Goal: Task Accomplishment & Management: Manage account settings

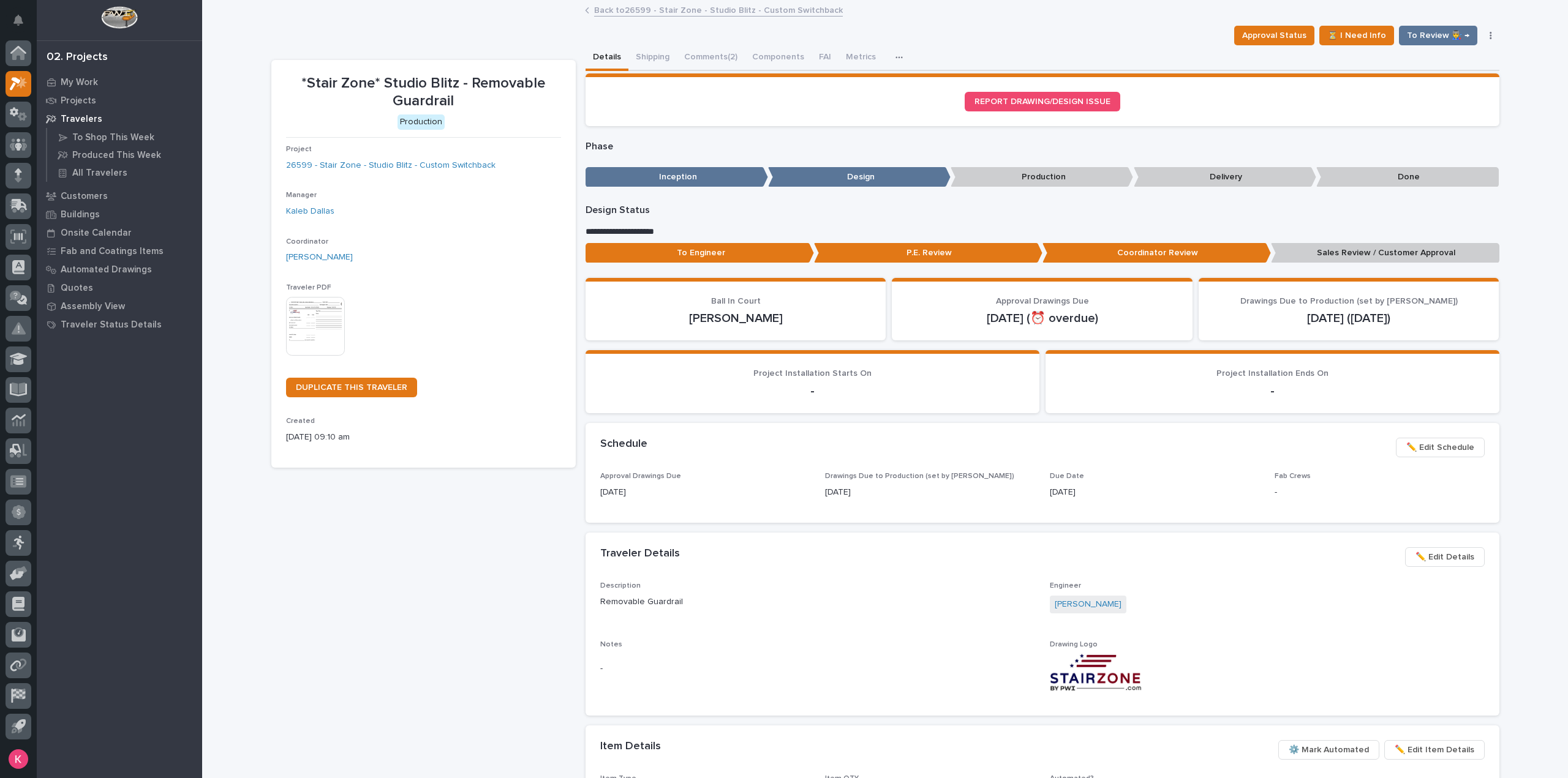
click at [450, 557] on div "*Stair Zone* Studio Blitz - Removable Guardrail Production Project 26599 - Stai…" at bounding box center [423, 572] width 304 height 1024
drag, startPoint x: 696, startPoint y: 61, endPoint x: 700, endPoint y: 70, distance: 9.8
click at [696, 61] on button "Comments (2)" at bounding box center [711, 58] width 68 height 26
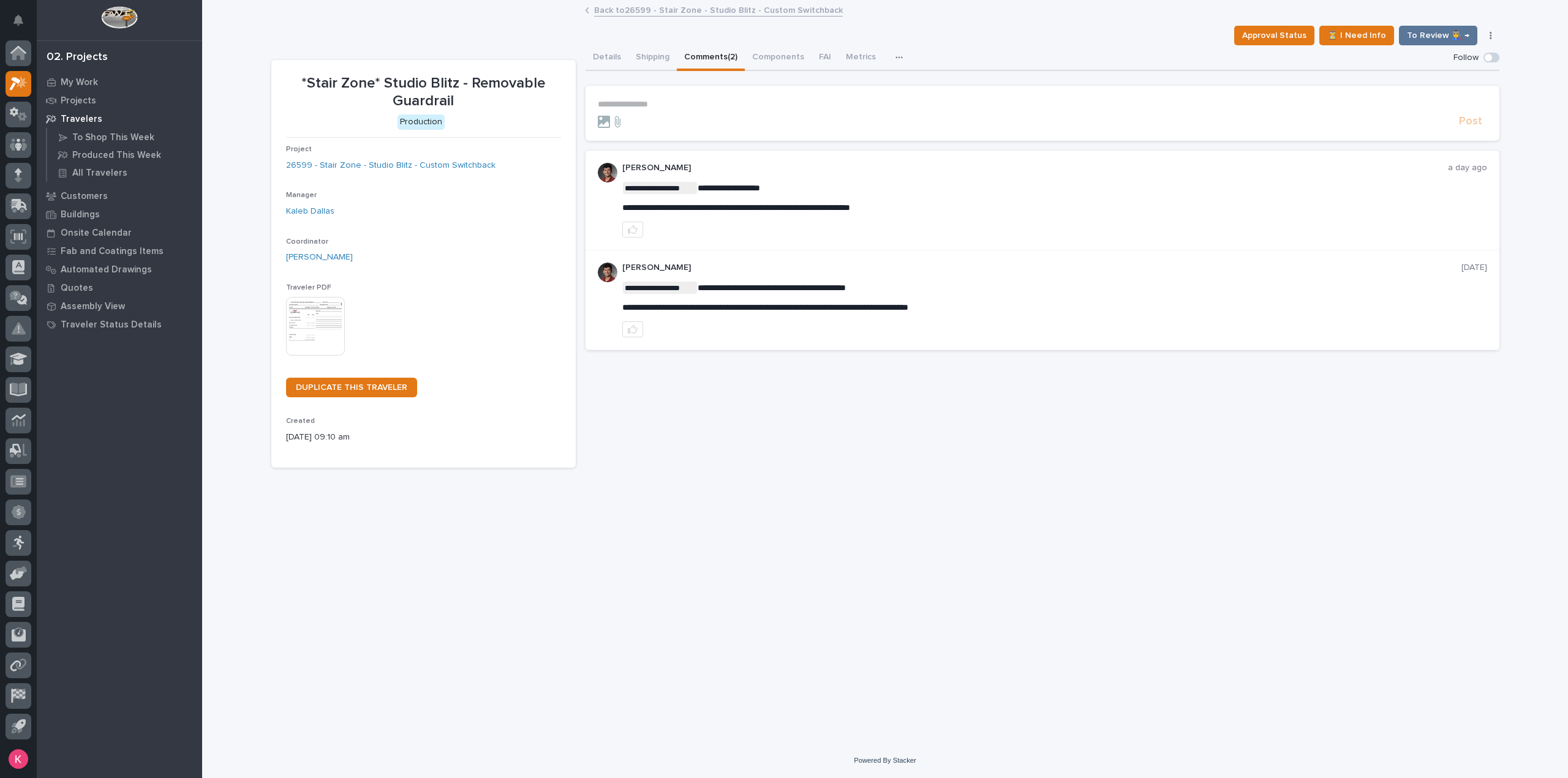
click at [610, 16] on div "Back to 26599 - Stair Zone - Studio Blitz - Custom Switchback" at bounding box center [885, 10] width 612 height 17
click at [614, 16] on div "Back to 26599 - Stair Zone - Studio Blitz - Custom Switchback" at bounding box center [885, 10] width 612 height 17
click at [615, 15] on link "Back to 26599 - Stair Zone - Studio Blitz - Custom Switchback" at bounding box center [718, 9] width 249 height 14
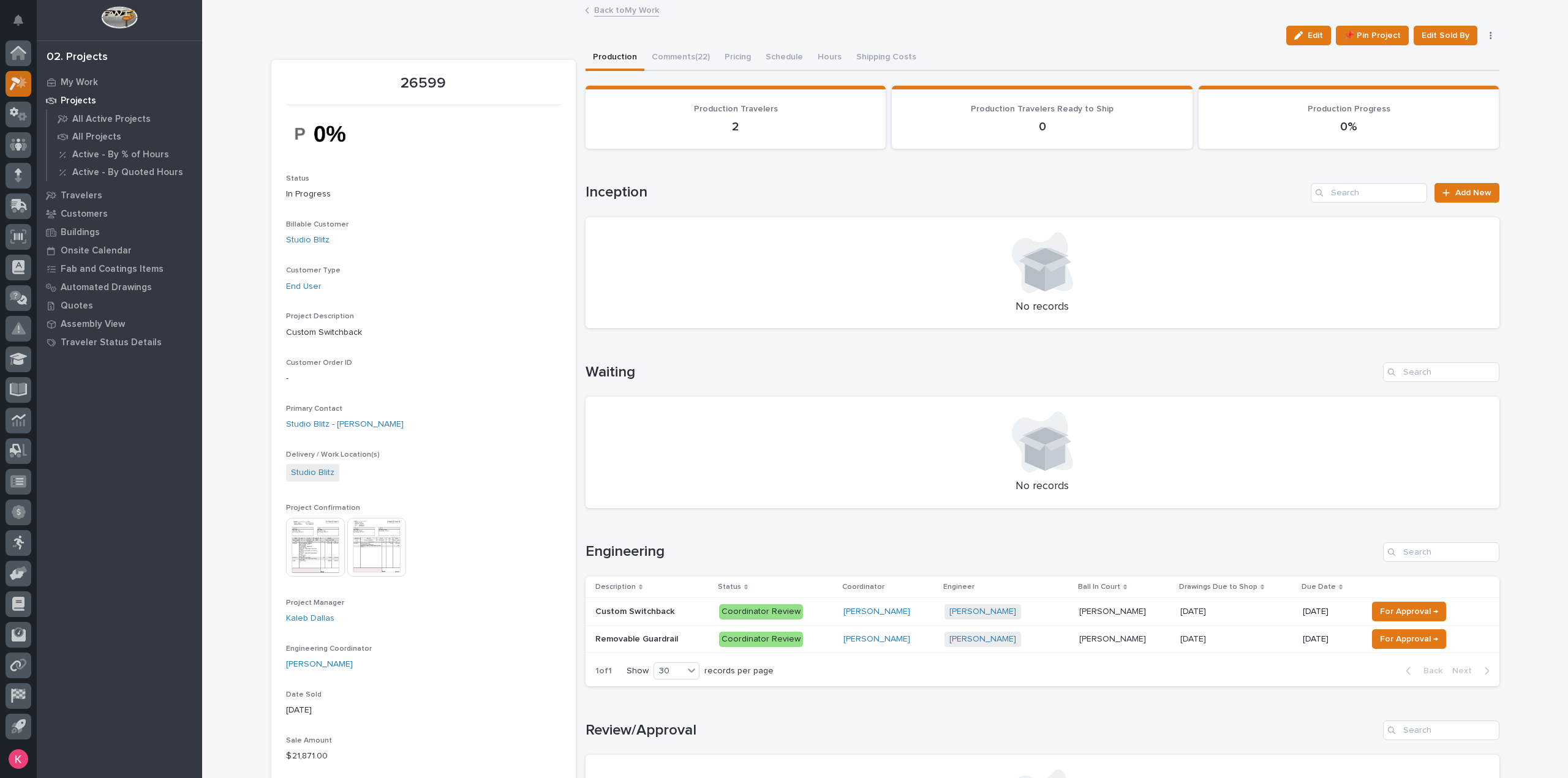
click at [28, 80] on div at bounding box center [18, 84] width 26 height 26
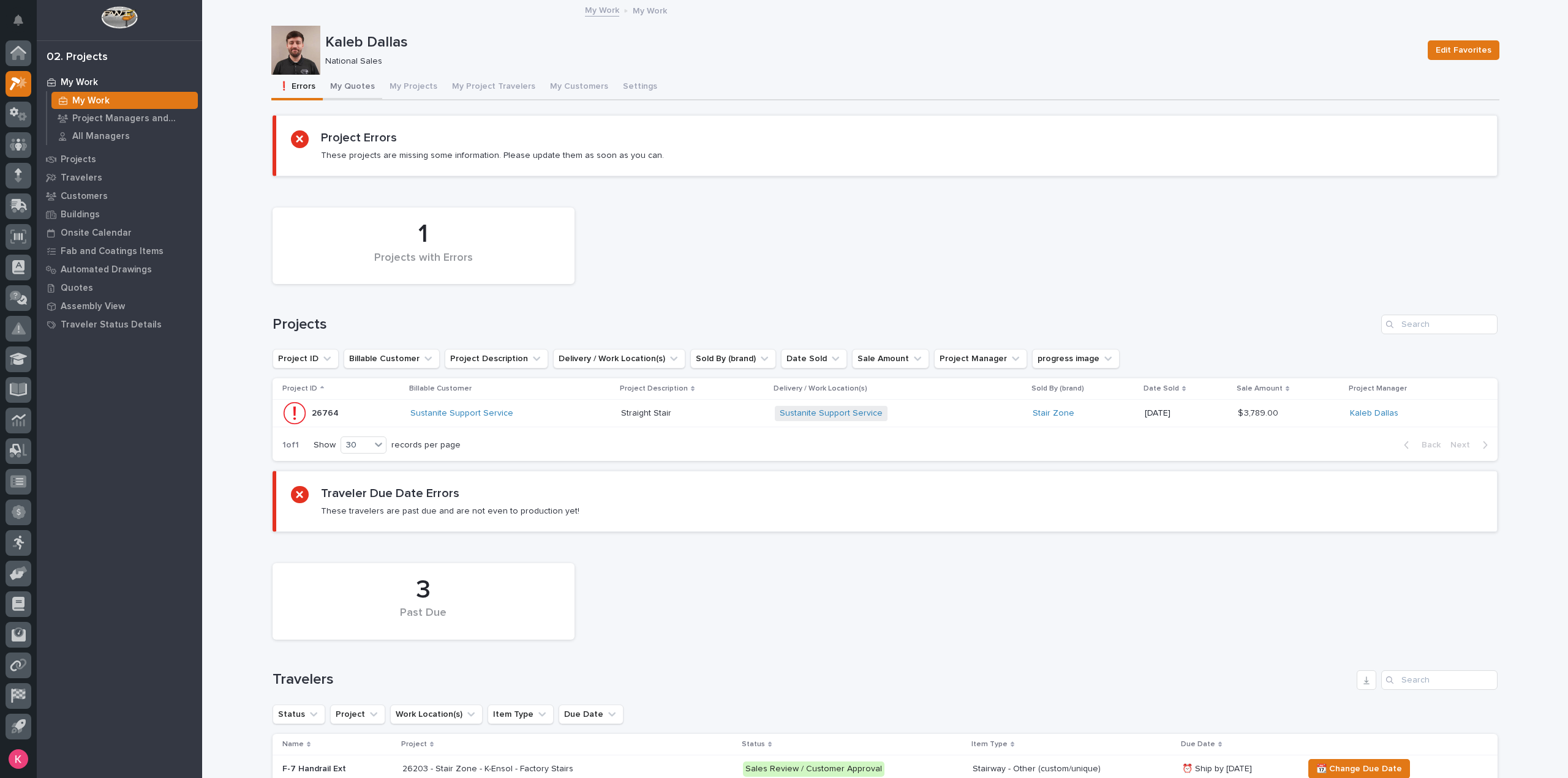
click at [343, 75] on button "My Quotes" at bounding box center [352, 87] width 59 height 26
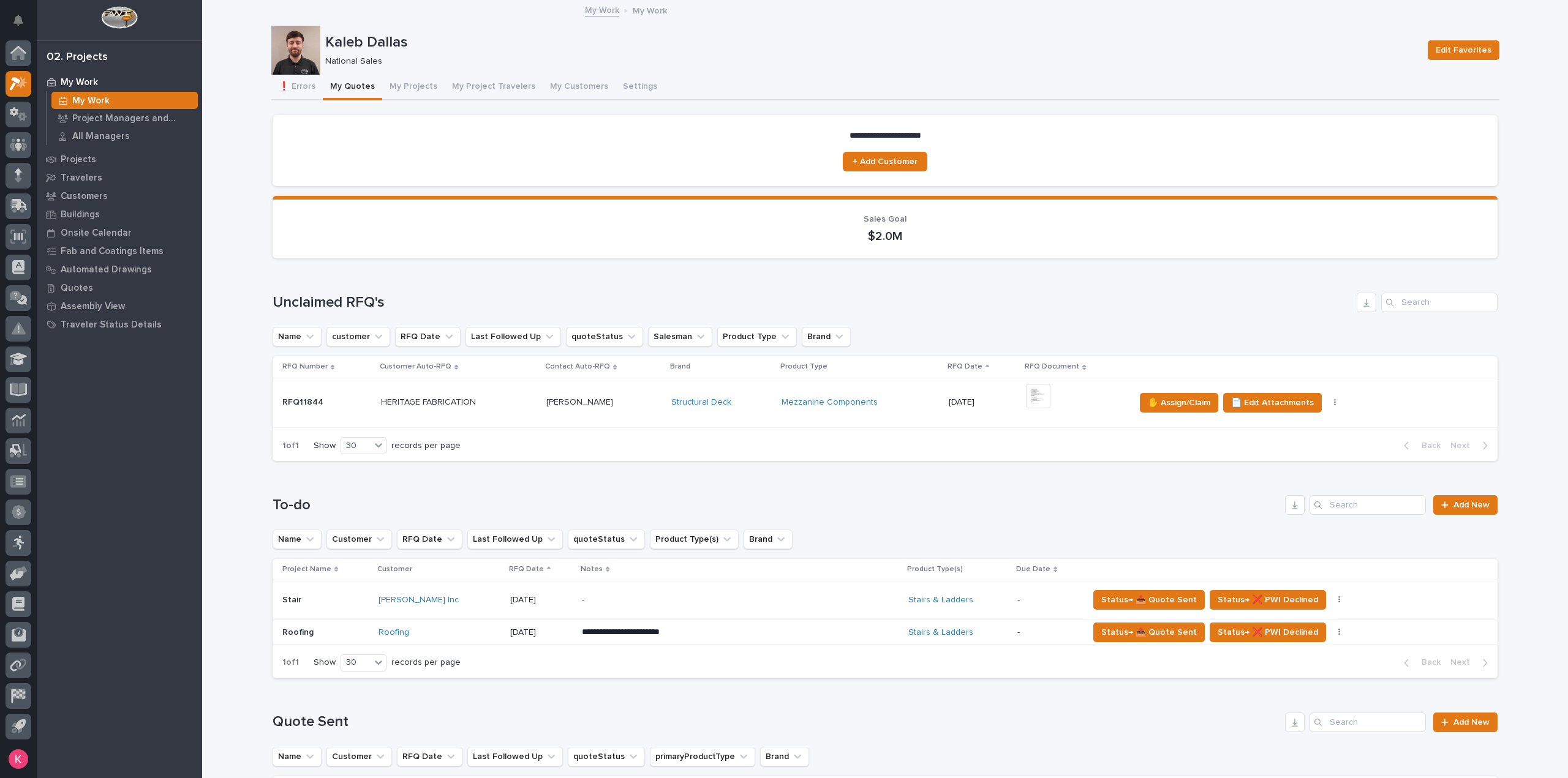
click at [751, 411] on div "Structural Deck" at bounding box center [721, 402] width 101 height 20
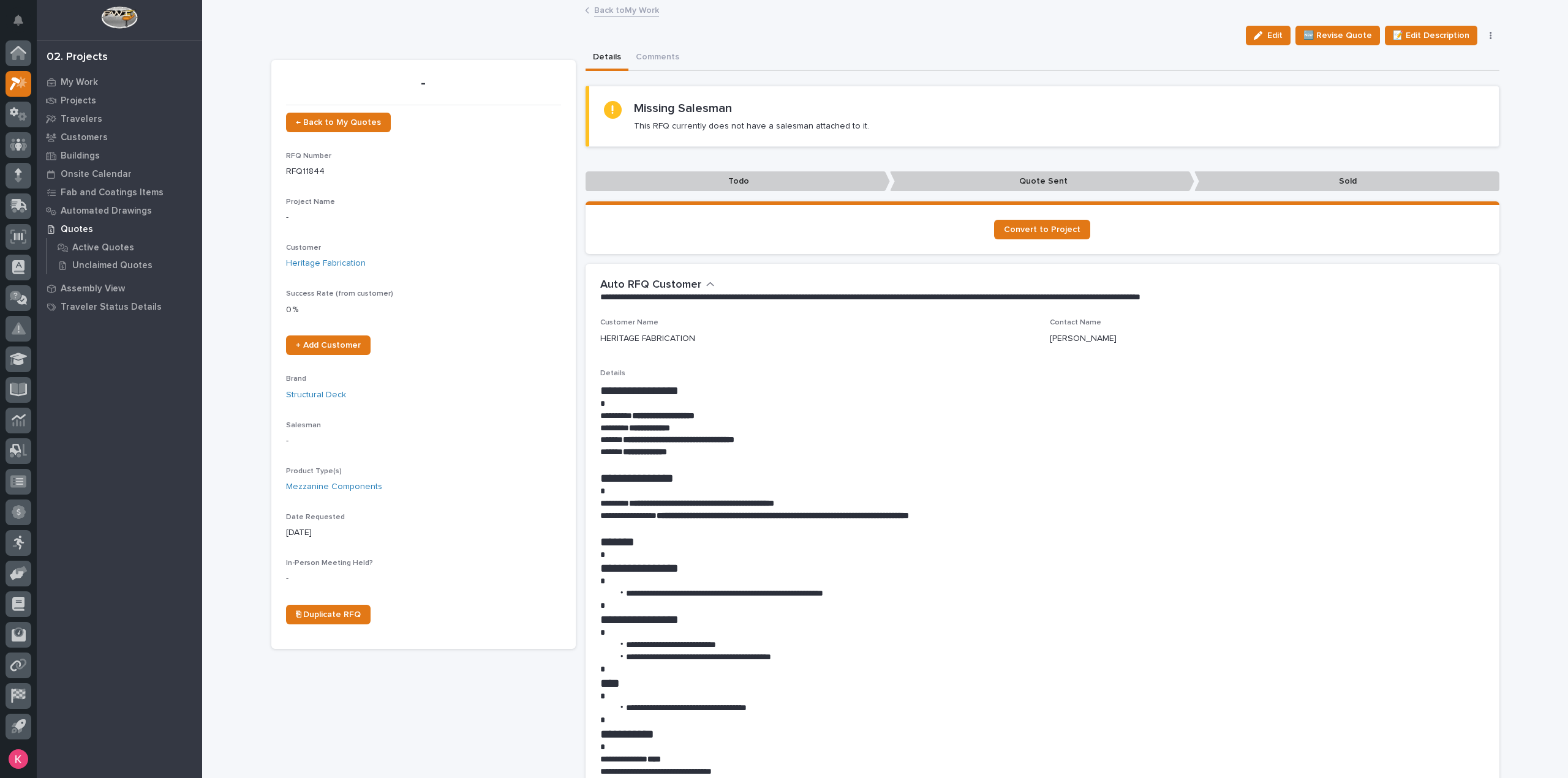
click at [620, 13] on link "Back to My Work" at bounding box center [626, 9] width 65 height 14
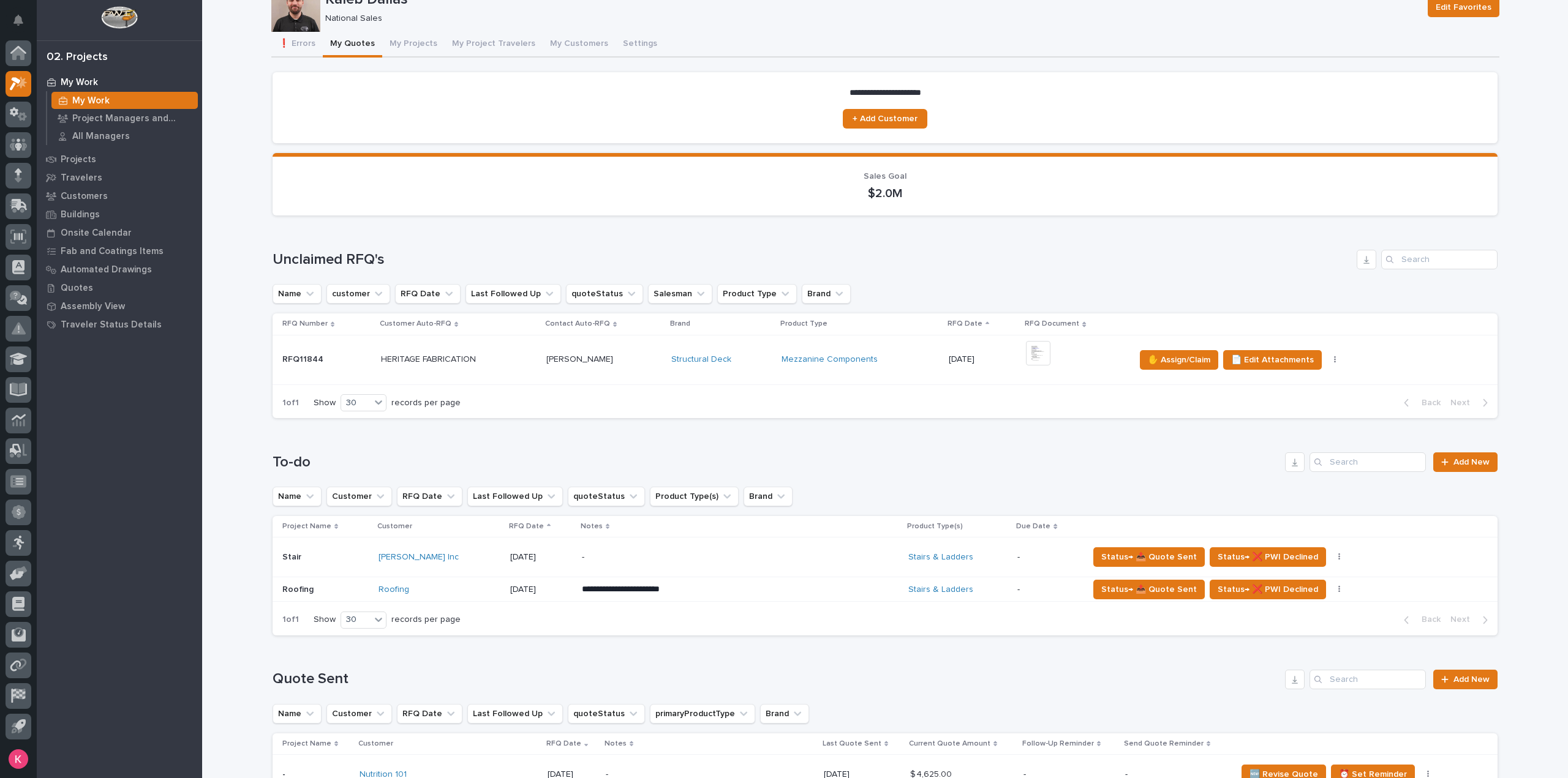
scroll to position [61, 0]
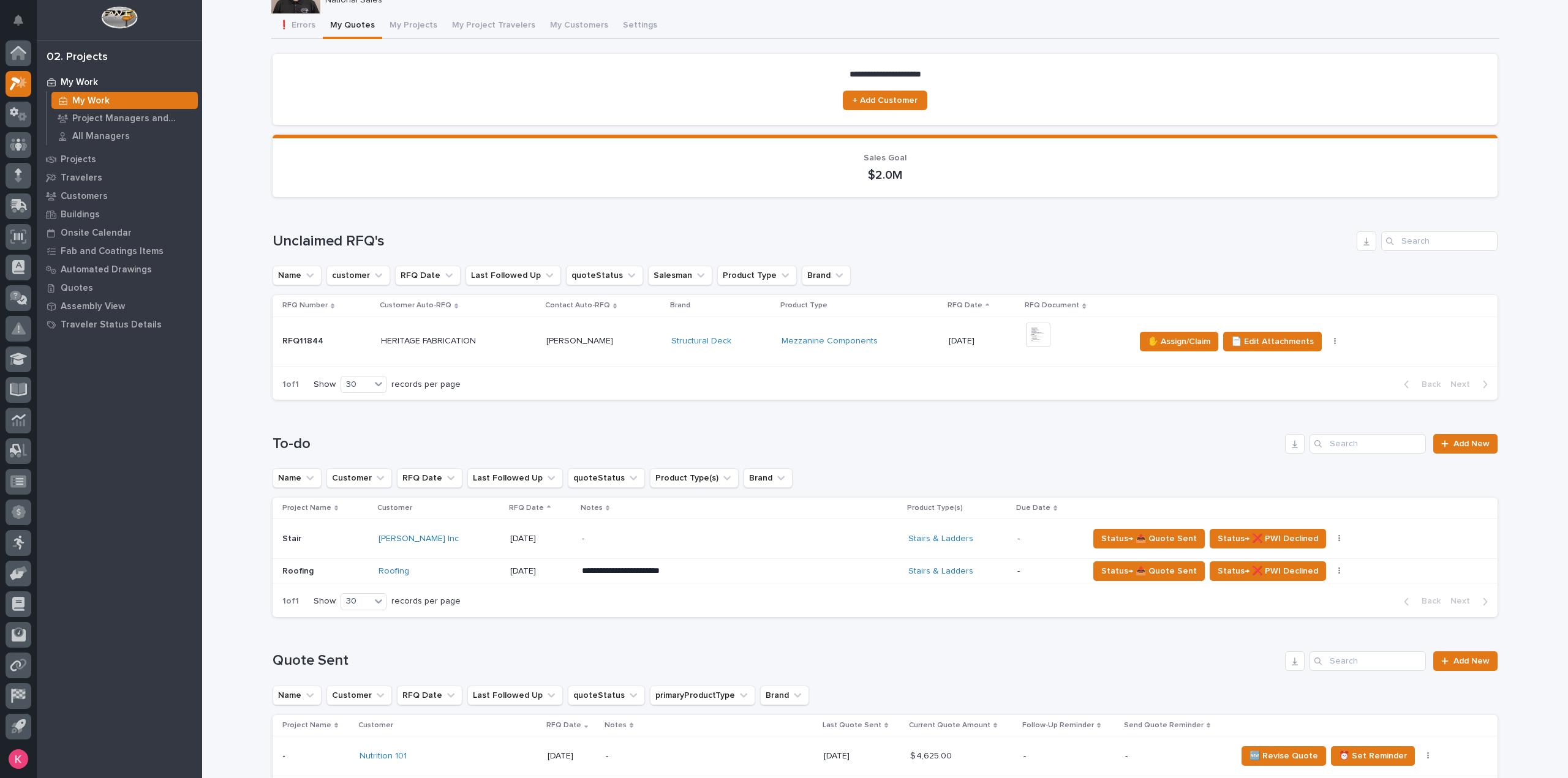
click at [892, 352] on td "Mezzanine Components" at bounding box center [860, 341] width 167 height 50
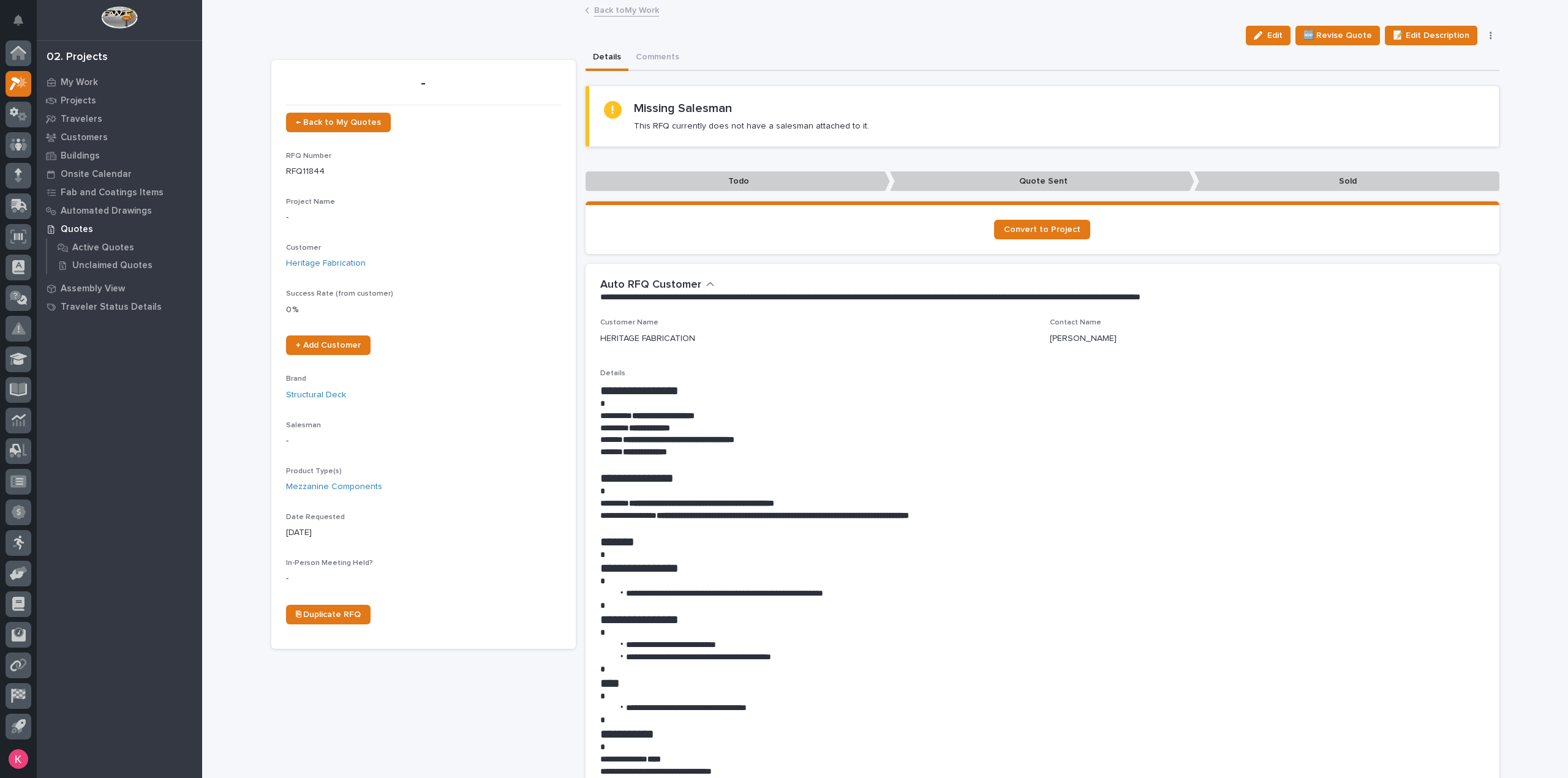
click at [607, 11] on link "Back to My Work" at bounding box center [626, 9] width 65 height 14
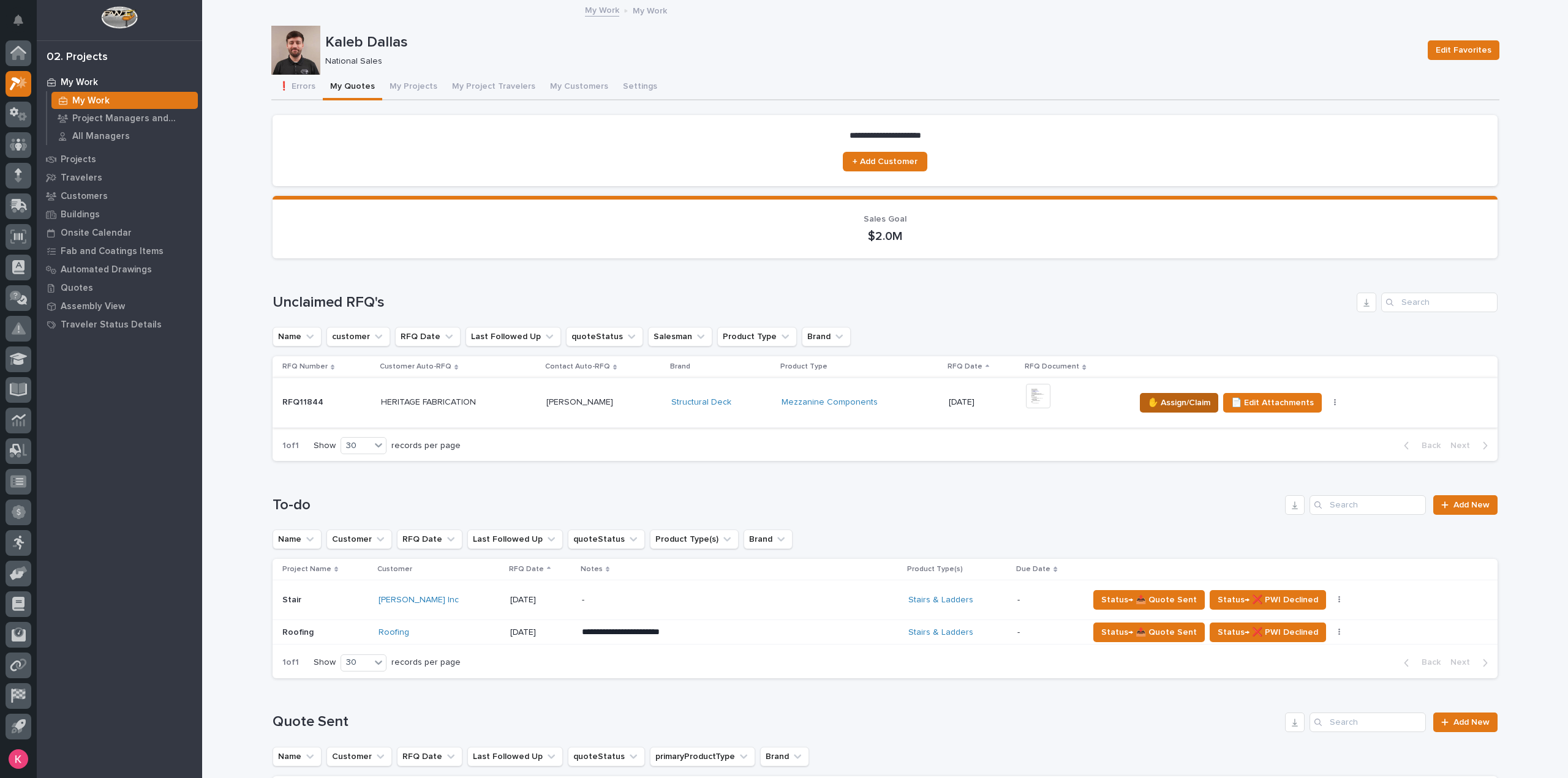
click at [1162, 394] on button "✋ Assign/Claim" at bounding box center [1179, 403] width 78 height 19
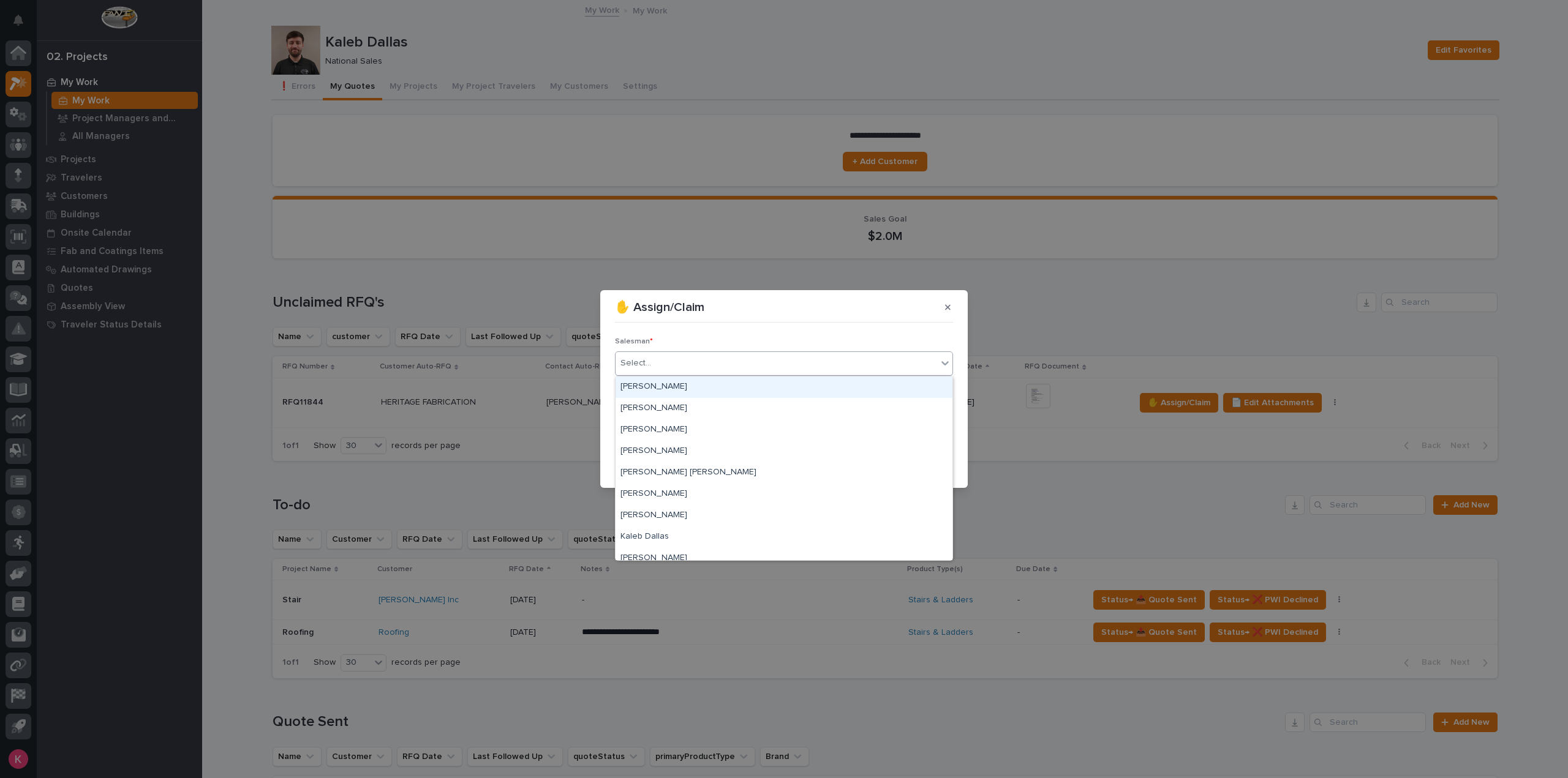
click at [742, 367] on div "Select..." at bounding box center [776, 363] width 322 height 20
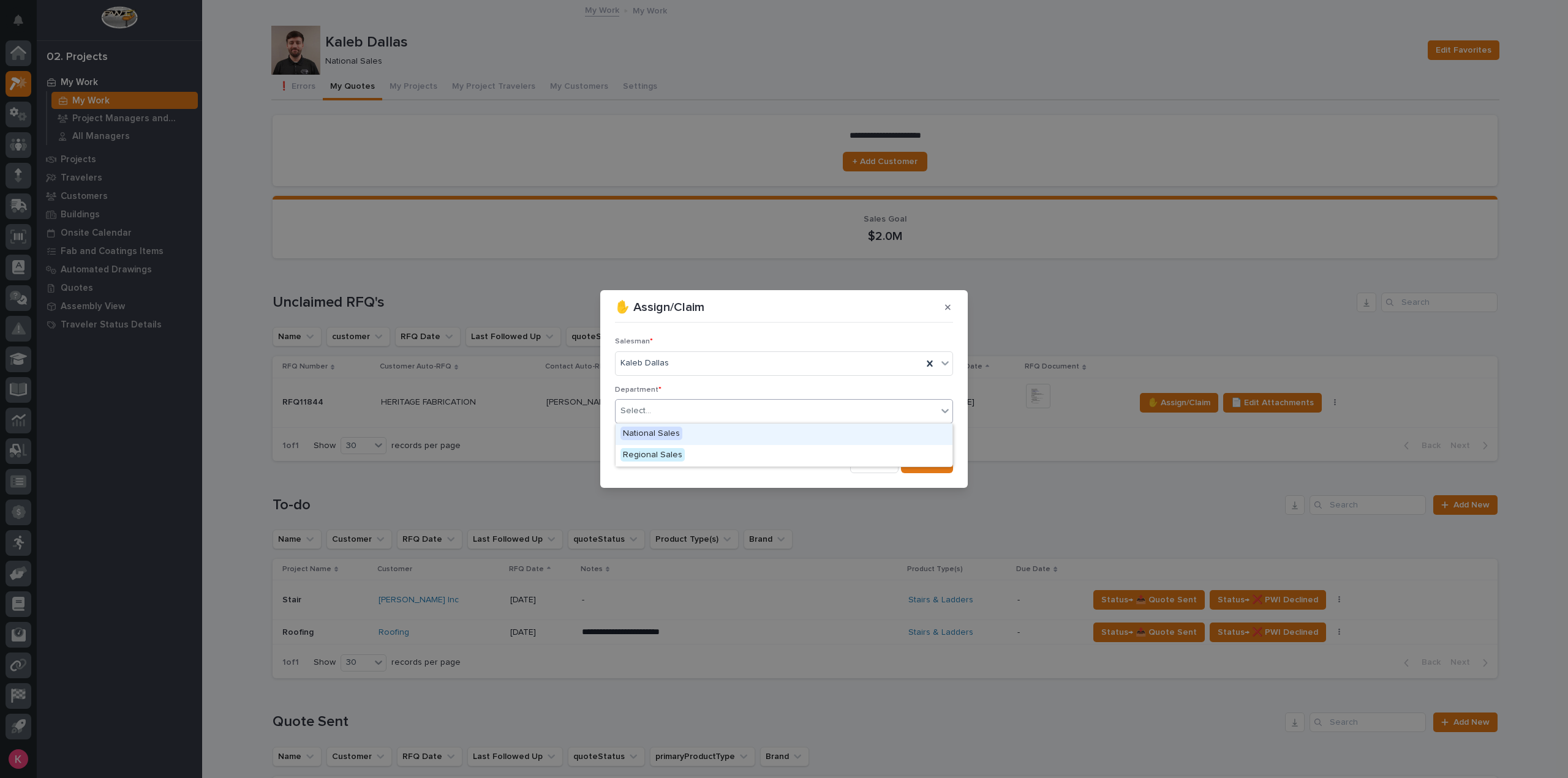
click at [709, 410] on div "Select..." at bounding box center [776, 410] width 322 height 20
drag, startPoint x: 699, startPoint y: 433, endPoint x: 720, endPoint y: 444, distance: 23.7
click at [698, 433] on div "National Sales" at bounding box center [783, 434] width 337 height 21
click at [949, 462] on button "Save" at bounding box center [927, 464] width 52 height 19
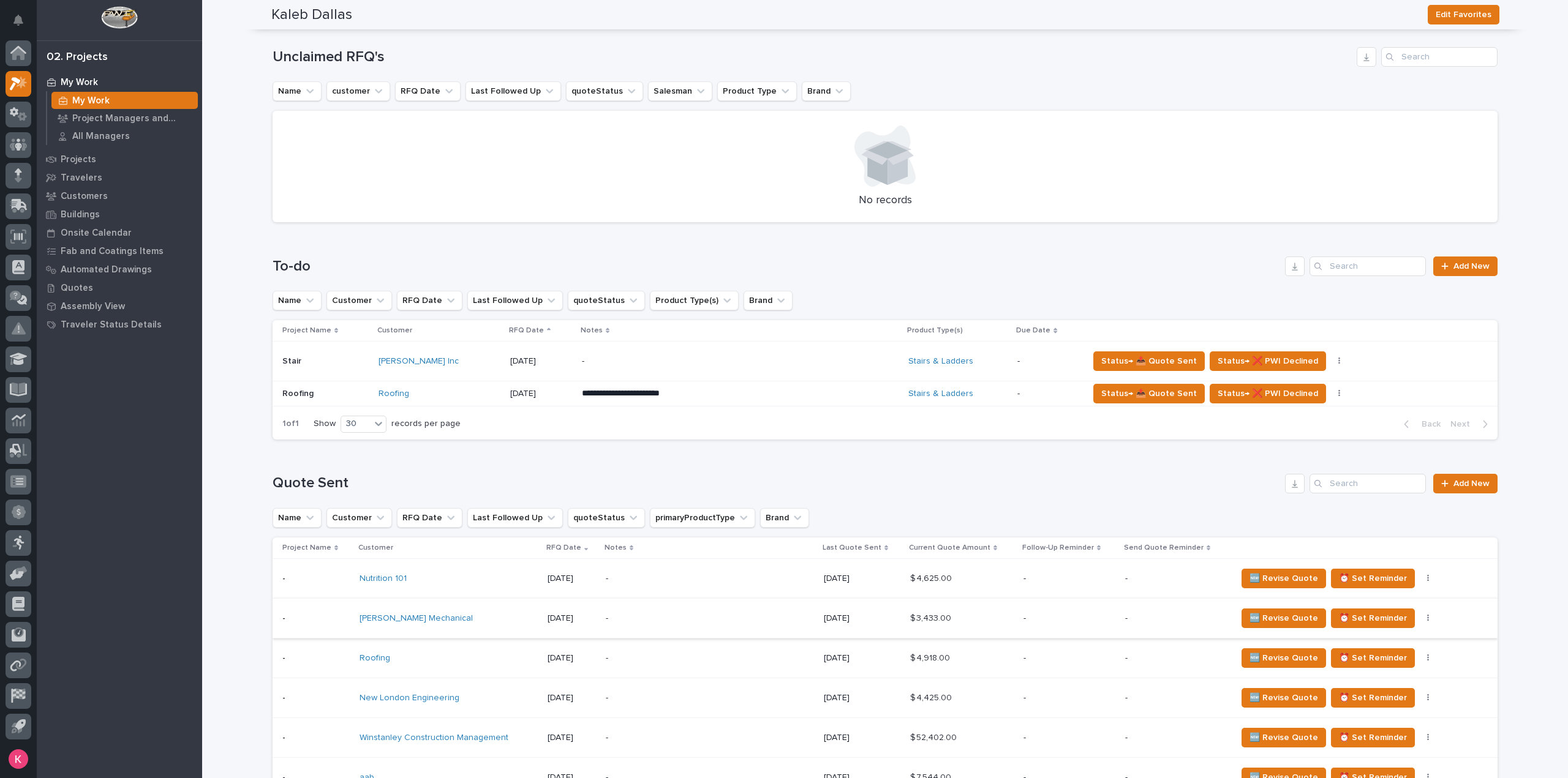
scroll to position [245, 0]
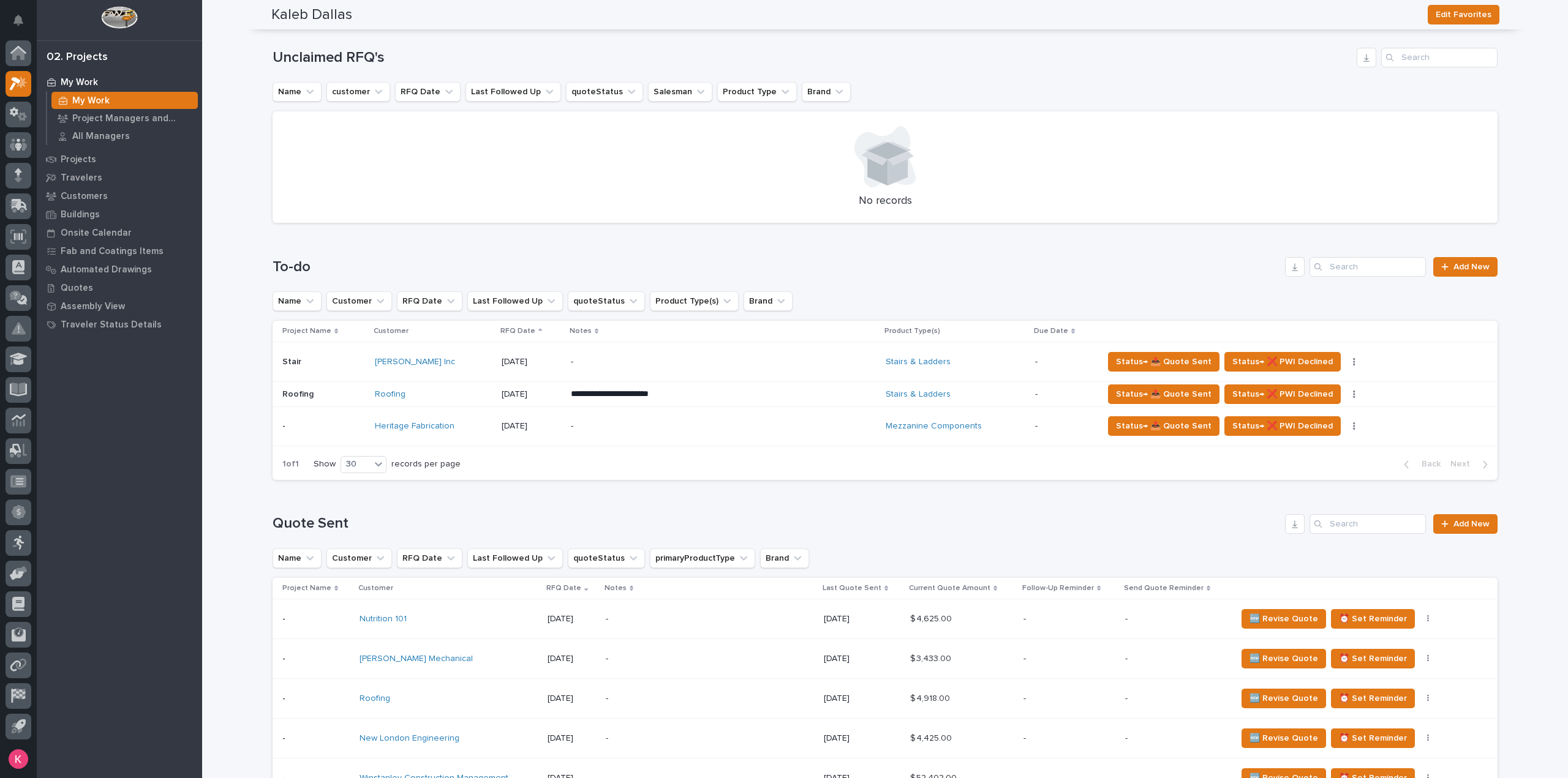
click at [731, 365] on p "-" at bounding box center [678, 362] width 214 height 10
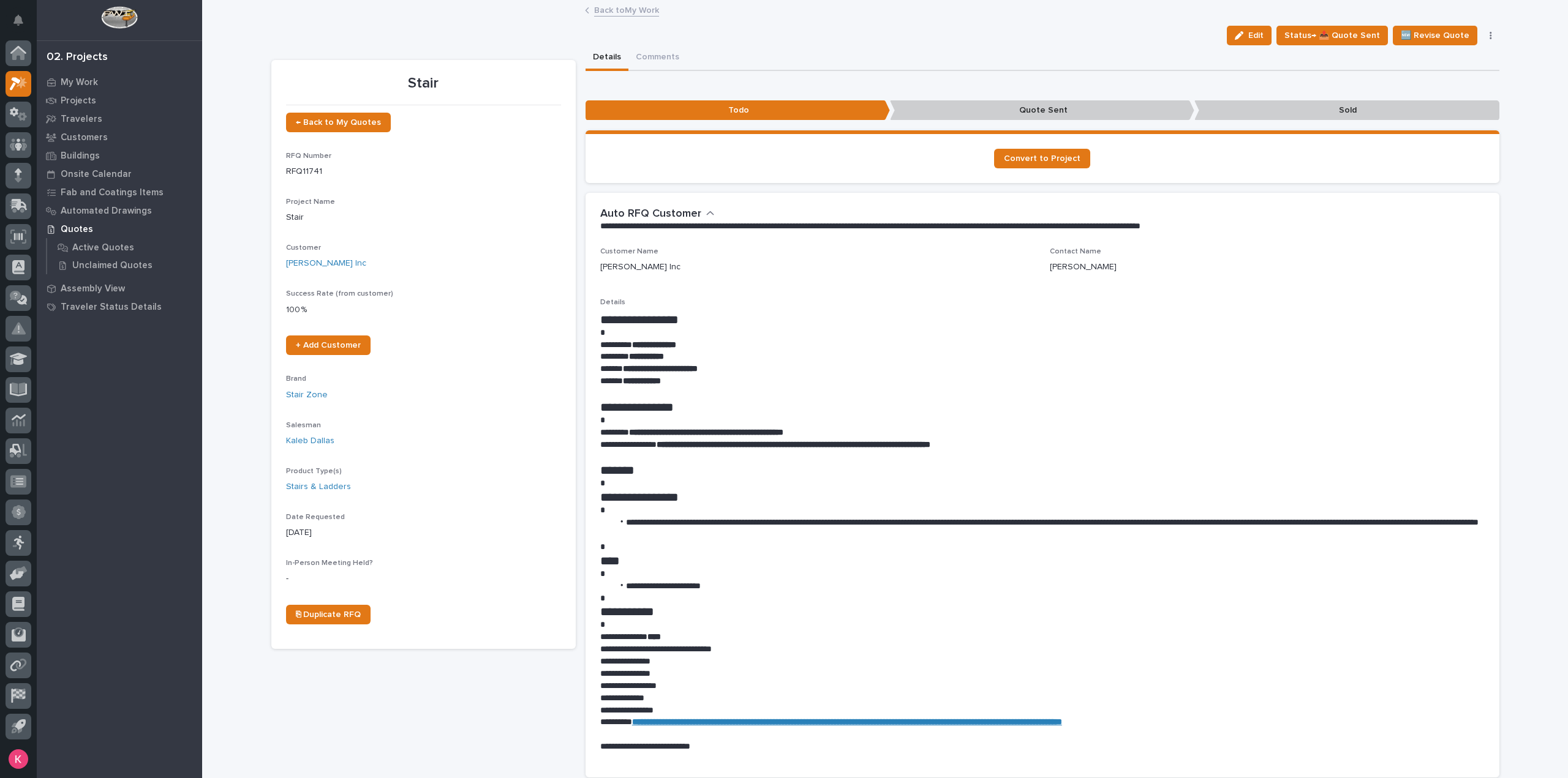
click at [604, 3] on link "Back to My Work" at bounding box center [626, 9] width 65 height 14
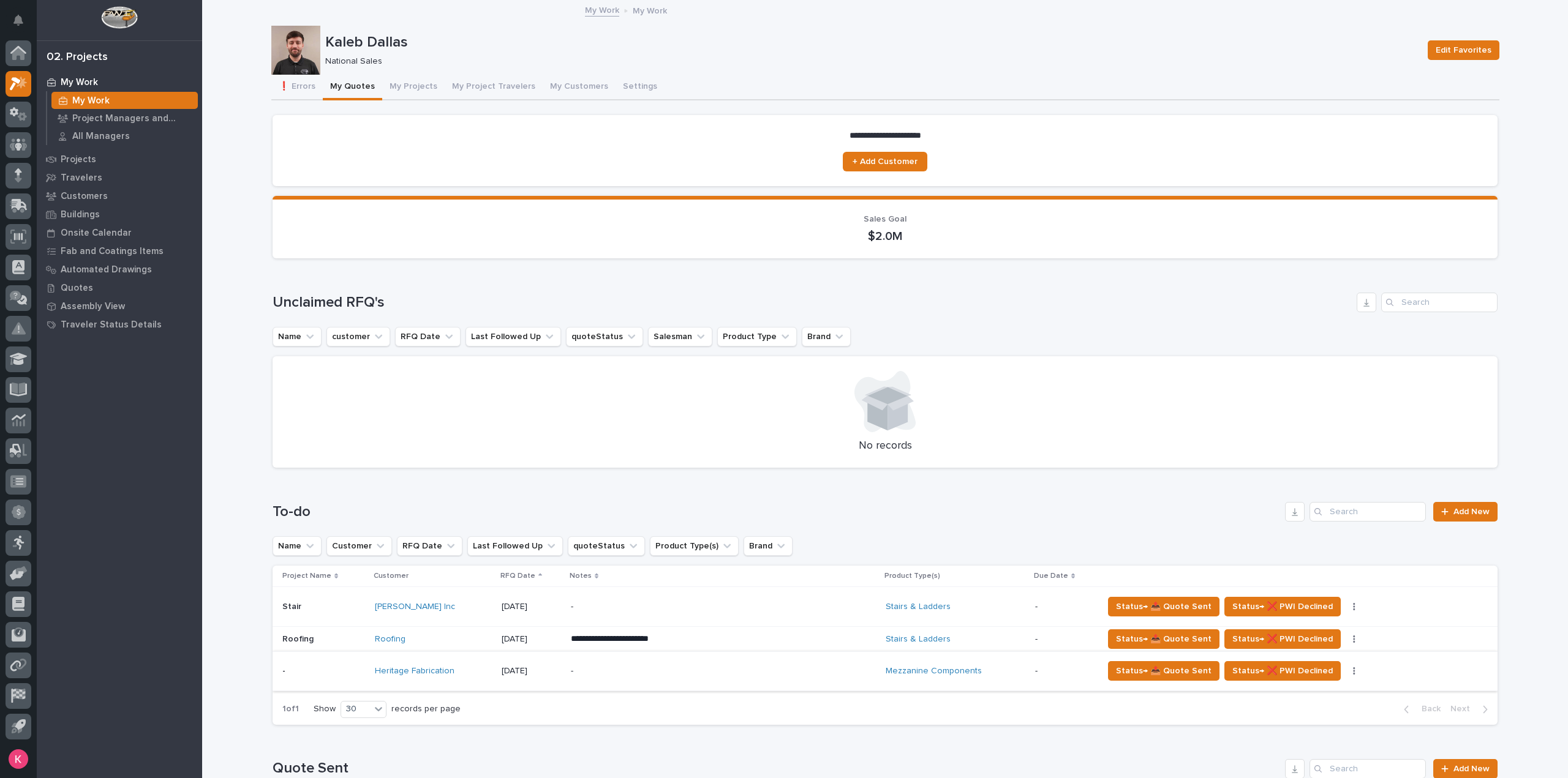
scroll to position [183, 0]
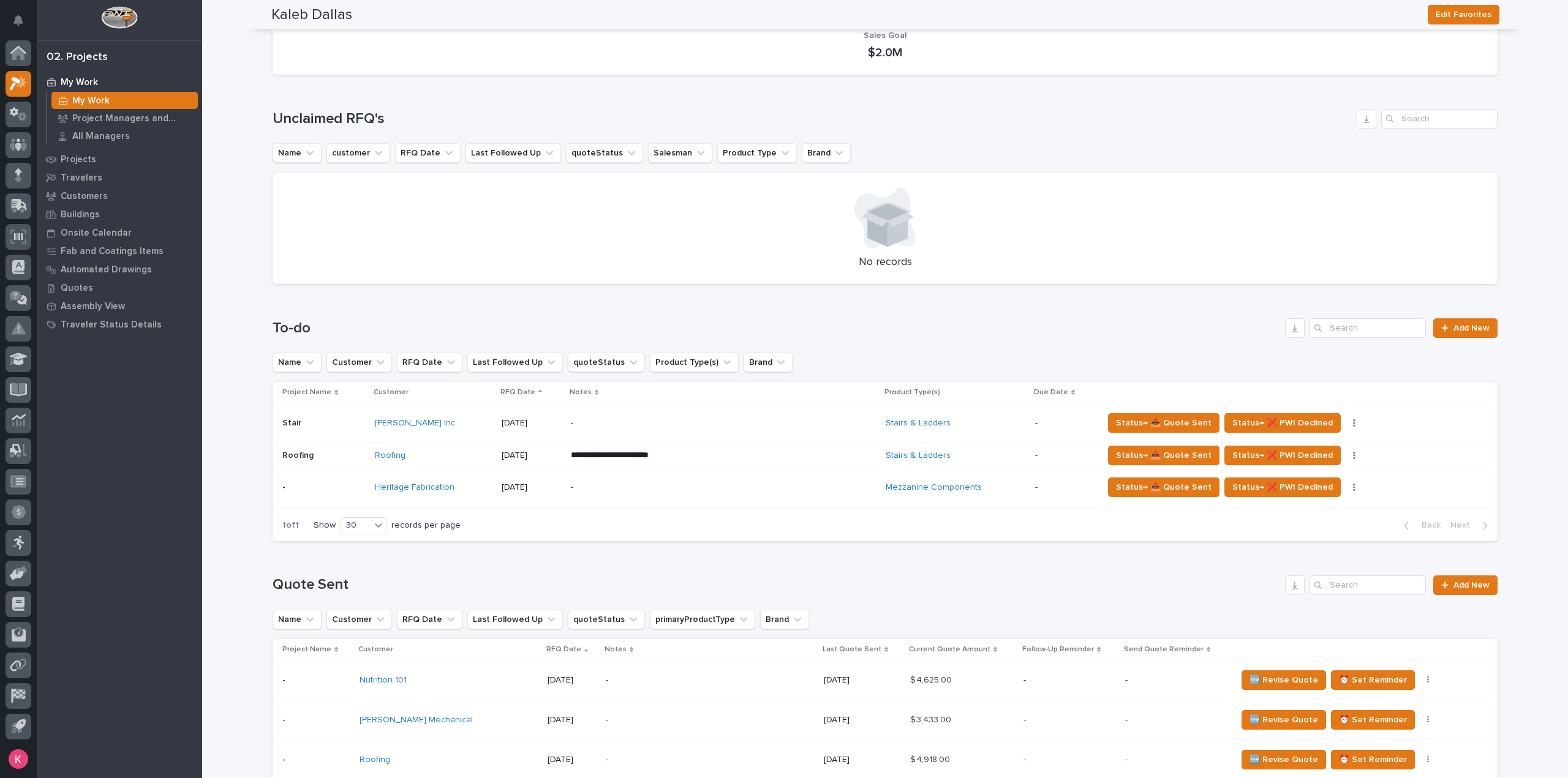
click at [724, 498] on div "-" at bounding box center [678, 487] width 214 height 27
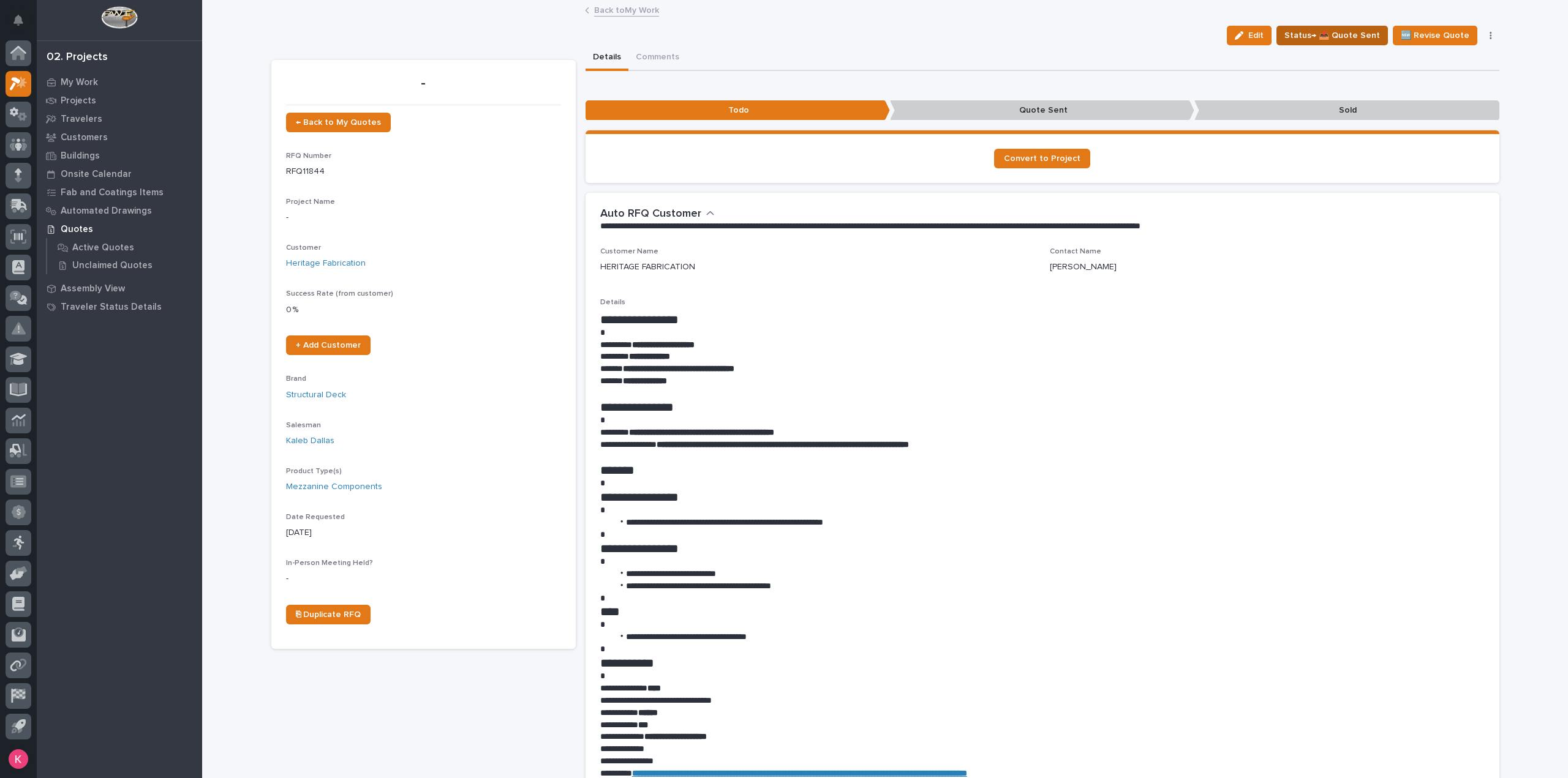
click at [1314, 38] on span "Status→ 📤 Quote Sent" at bounding box center [1331, 35] width 95 height 15
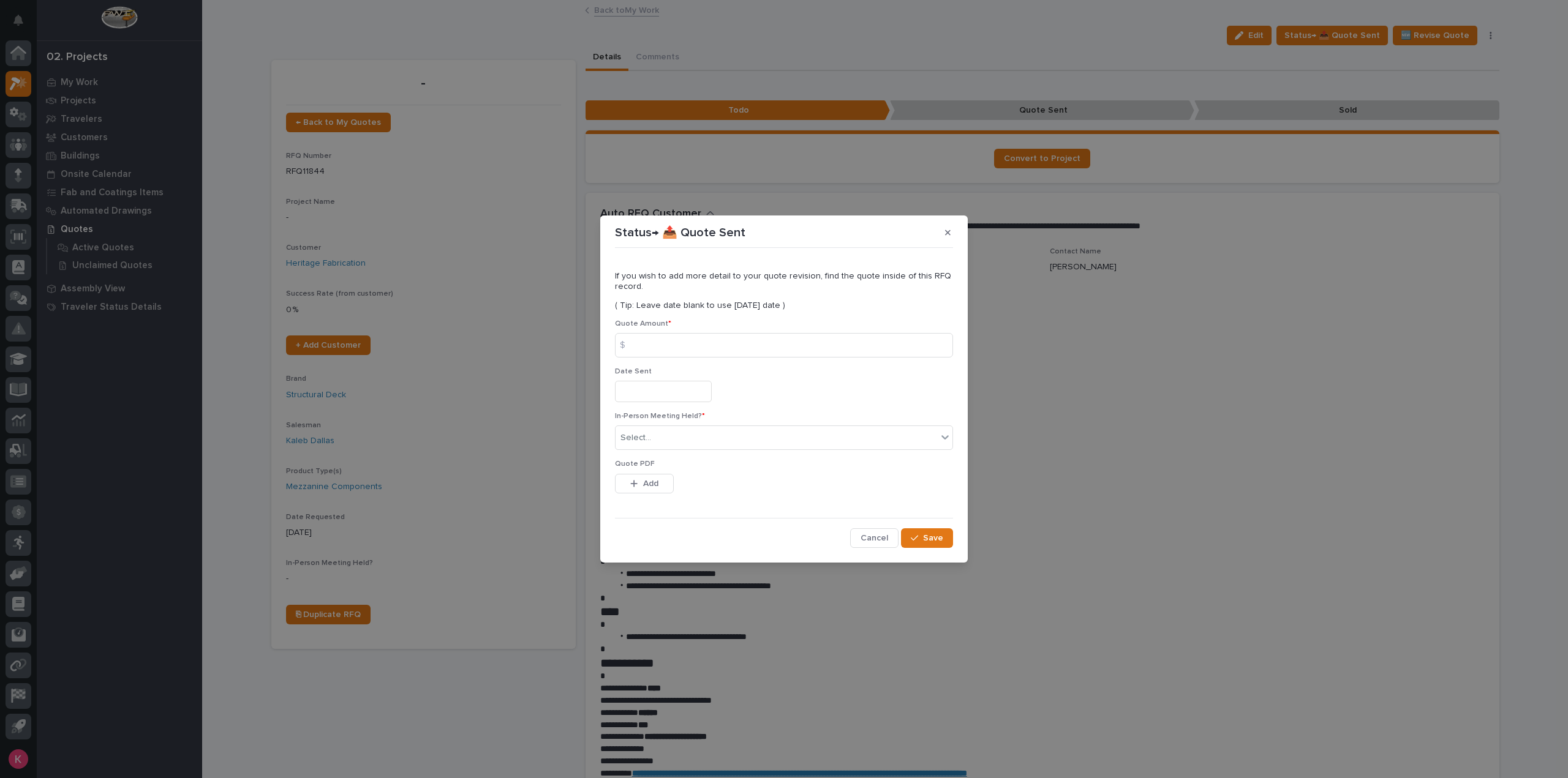
click at [1067, 453] on div "Status→ 📤 Quote Sent If you wish to add more detail to your quote revision, fin…" at bounding box center [784, 389] width 1568 height 778
click at [1055, 566] on div "Status→ 📤 Quote Sent If you wish to add more detail to your quote revision, fin…" at bounding box center [784, 389] width 1568 height 778
click at [871, 555] on section "Status→ 📤 Quote Sent If you wish to add more detail to your quote revision, fin…" at bounding box center [783, 388] width 368 height 347
click at [874, 545] on button "Cancel" at bounding box center [873, 538] width 48 height 19
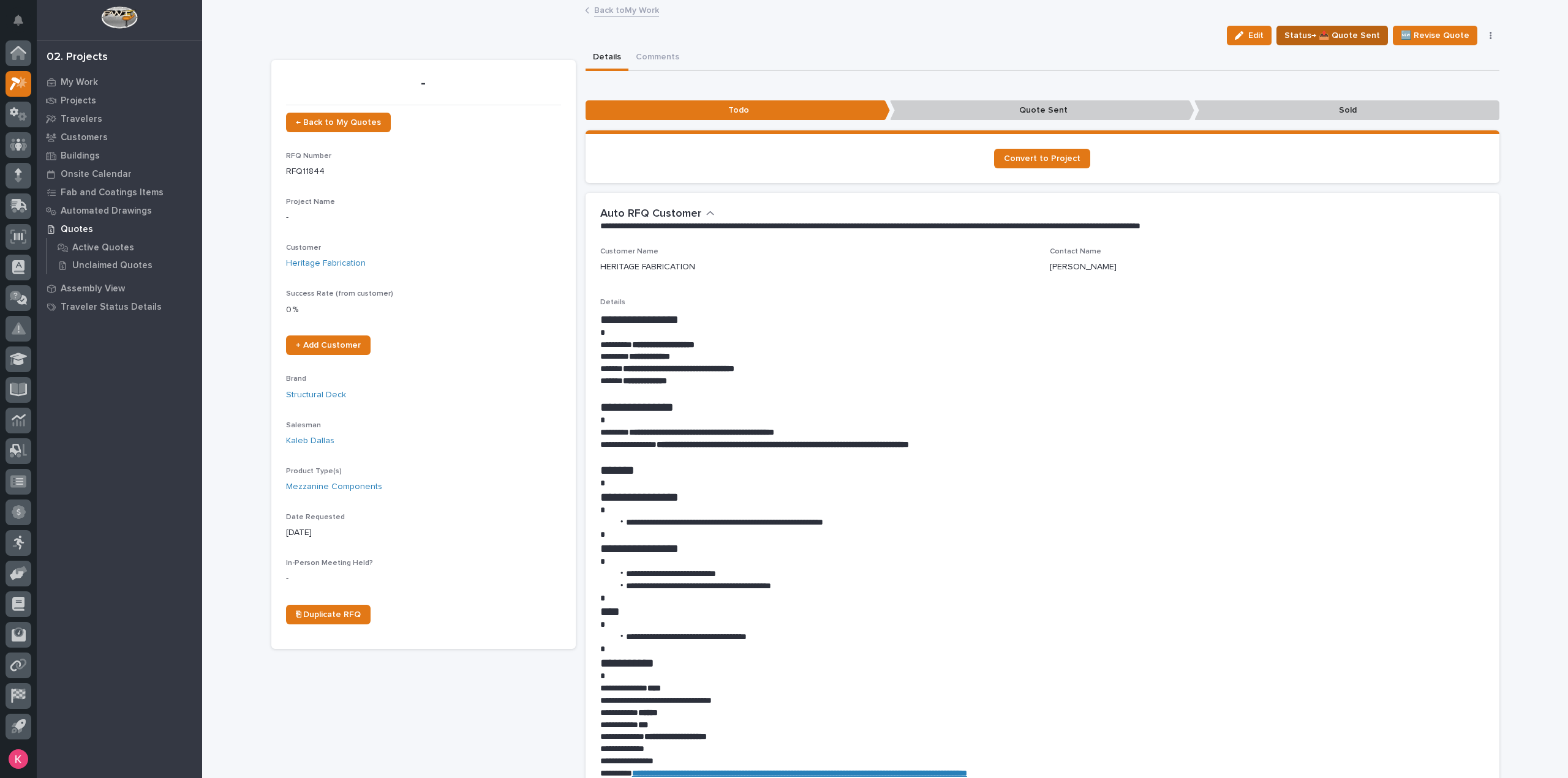
click at [1365, 37] on span "Status→ 📤 Quote Sent" at bounding box center [1331, 35] width 95 height 15
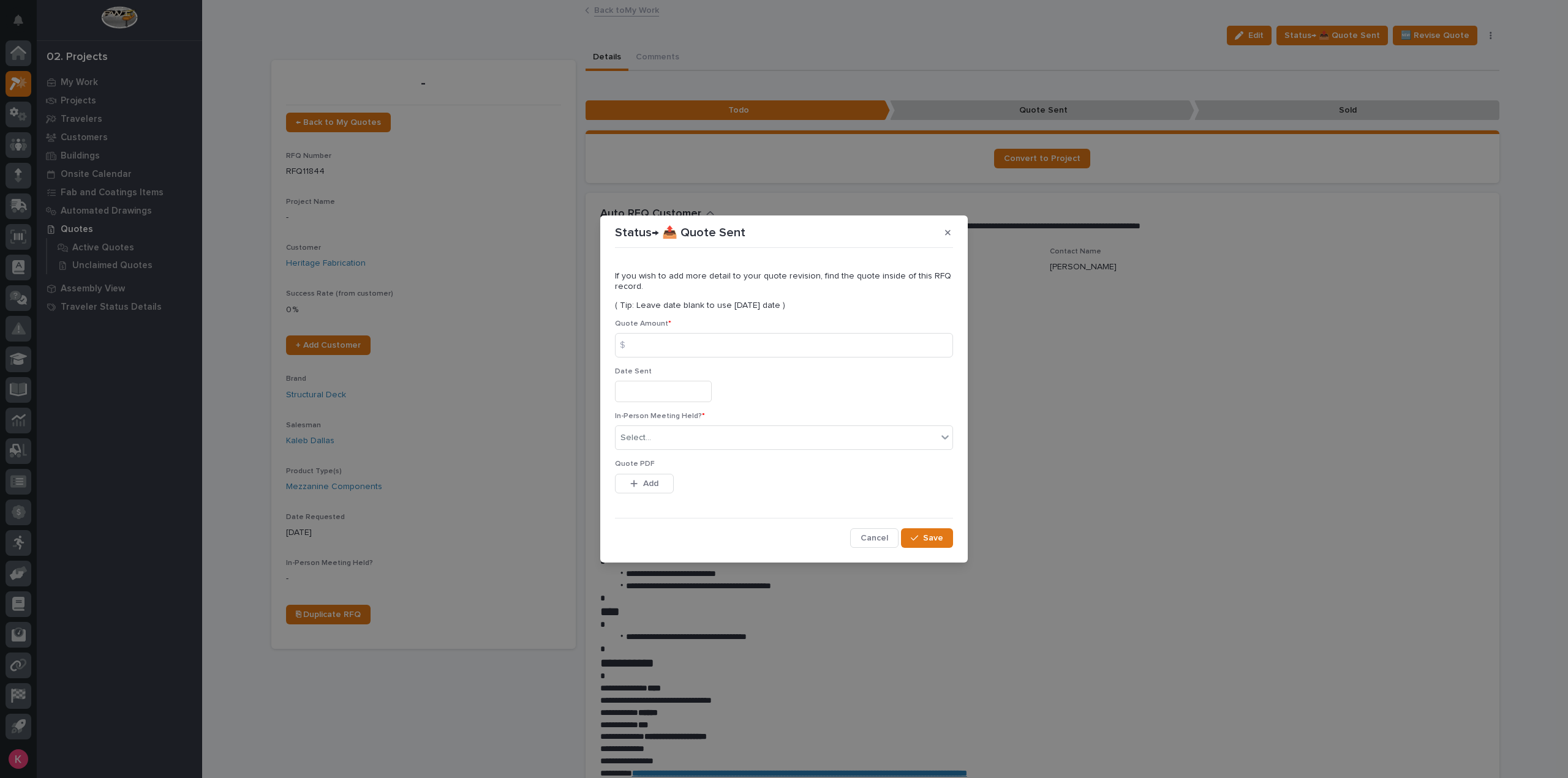
drag, startPoint x: 1245, startPoint y: 335, endPoint x: 1238, endPoint y: 336, distance: 7.1
click at [1245, 335] on div "Status→ 📤 Quote Sent If you wish to add more detail to your quote revision, fin…" at bounding box center [784, 389] width 1568 height 778
click at [947, 234] on icon "button" at bounding box center [947, 233] width 5 height 9
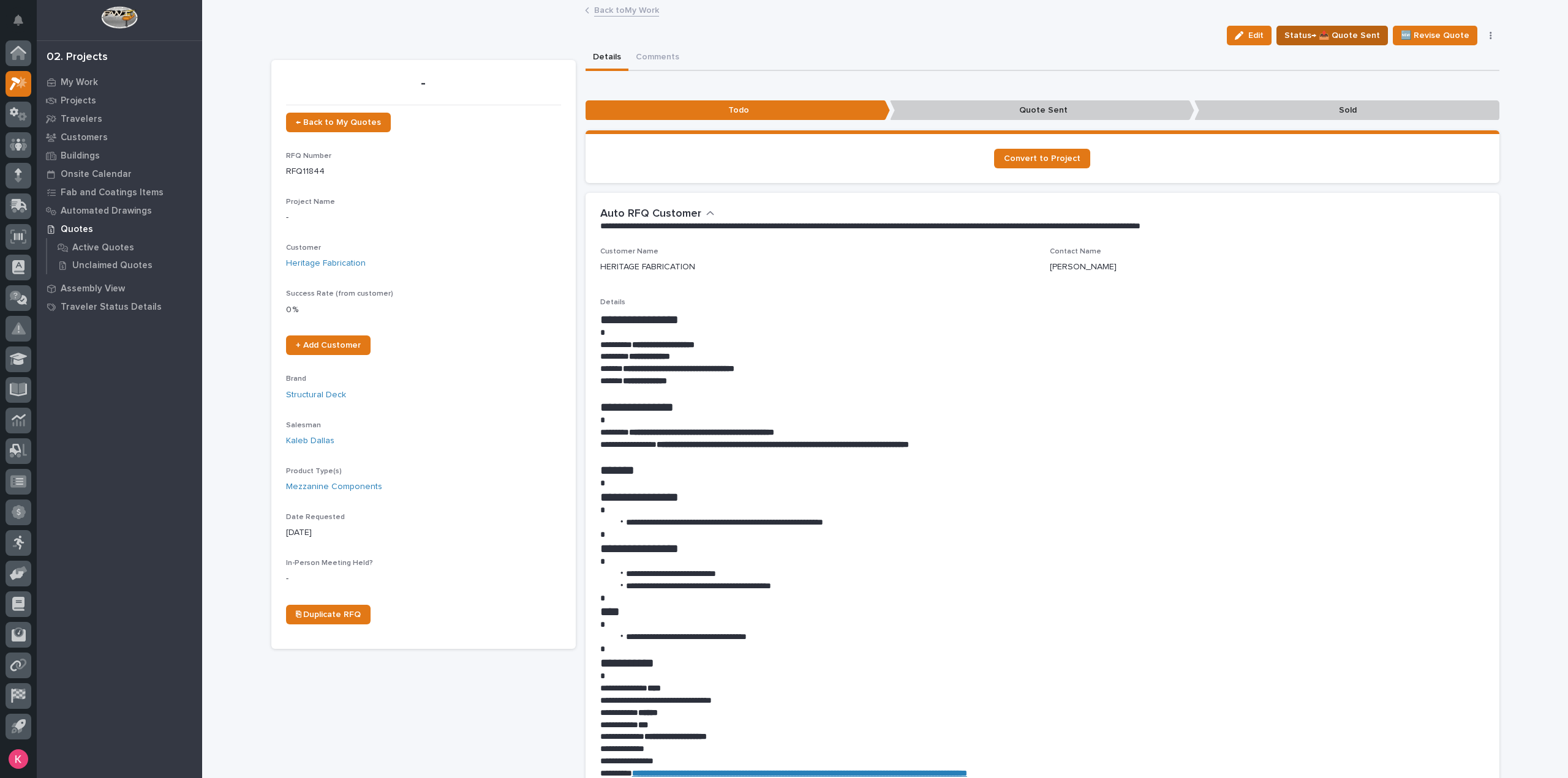
click at [1333, 39] on span "Status→ 📤 Quote Sent" at bounding box center [1331, 35] width 95 height 15
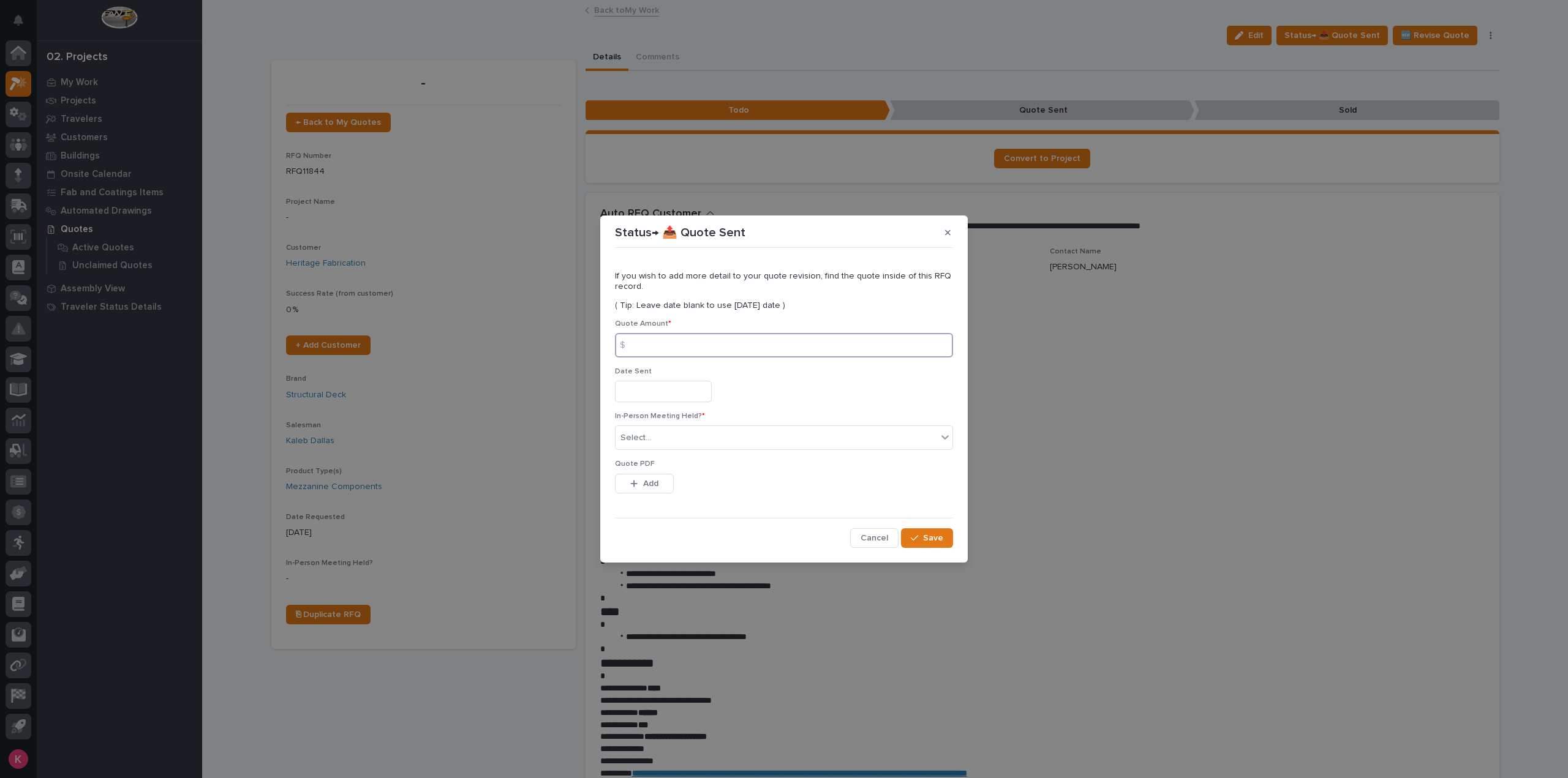
click at [802, 342] on input at bounding box center [783, 345] width 338 height 24
type input "2050"
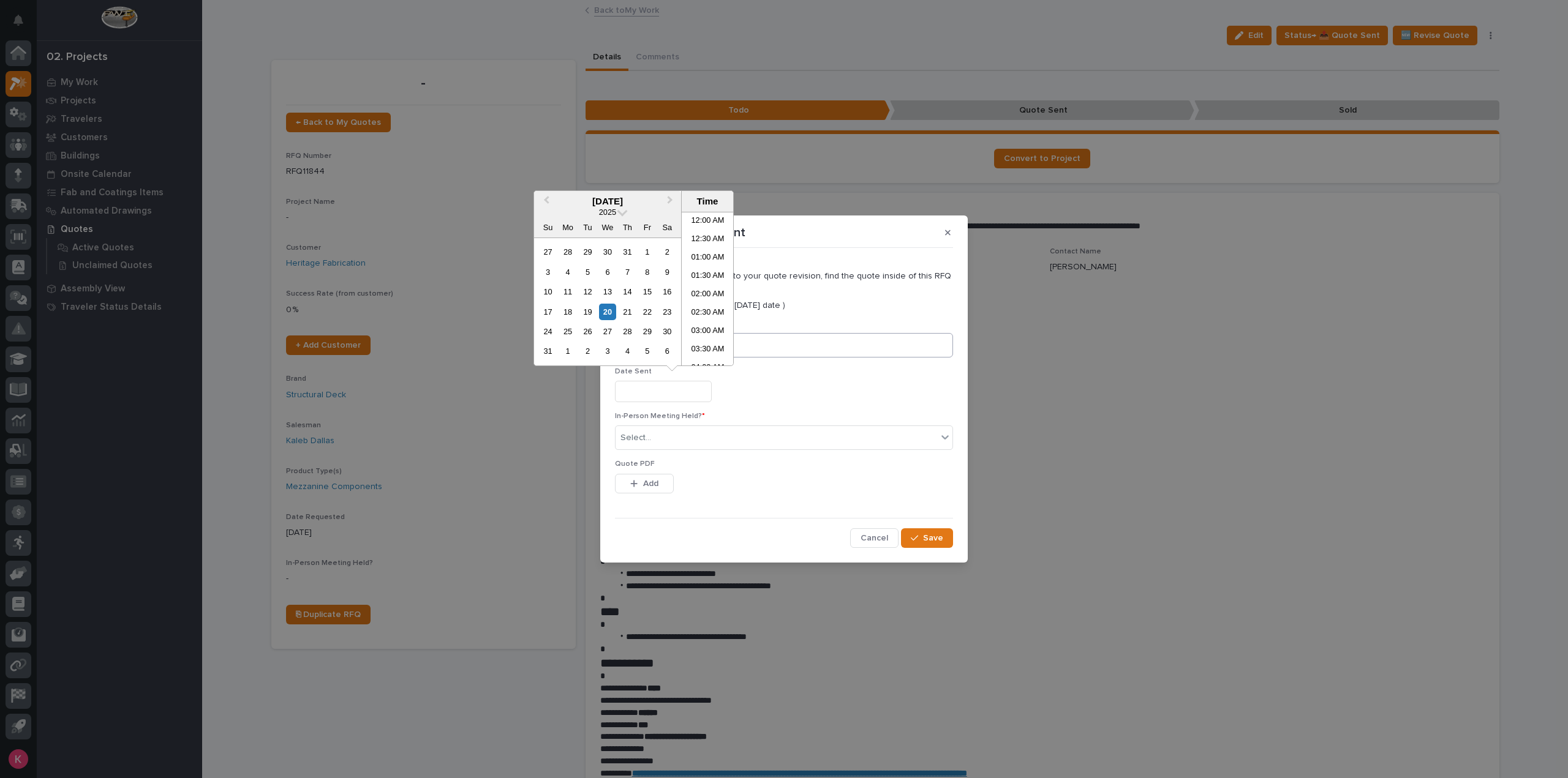
scroll to position [226, 0]
click at [588, 304] on div "19" at bounding box center [587, 312] width 16 height 16
type input "**********"
click at [692, 417] on span "In-Person Meeting Held? *" at bounding box center [660, 416] width 90 height 7
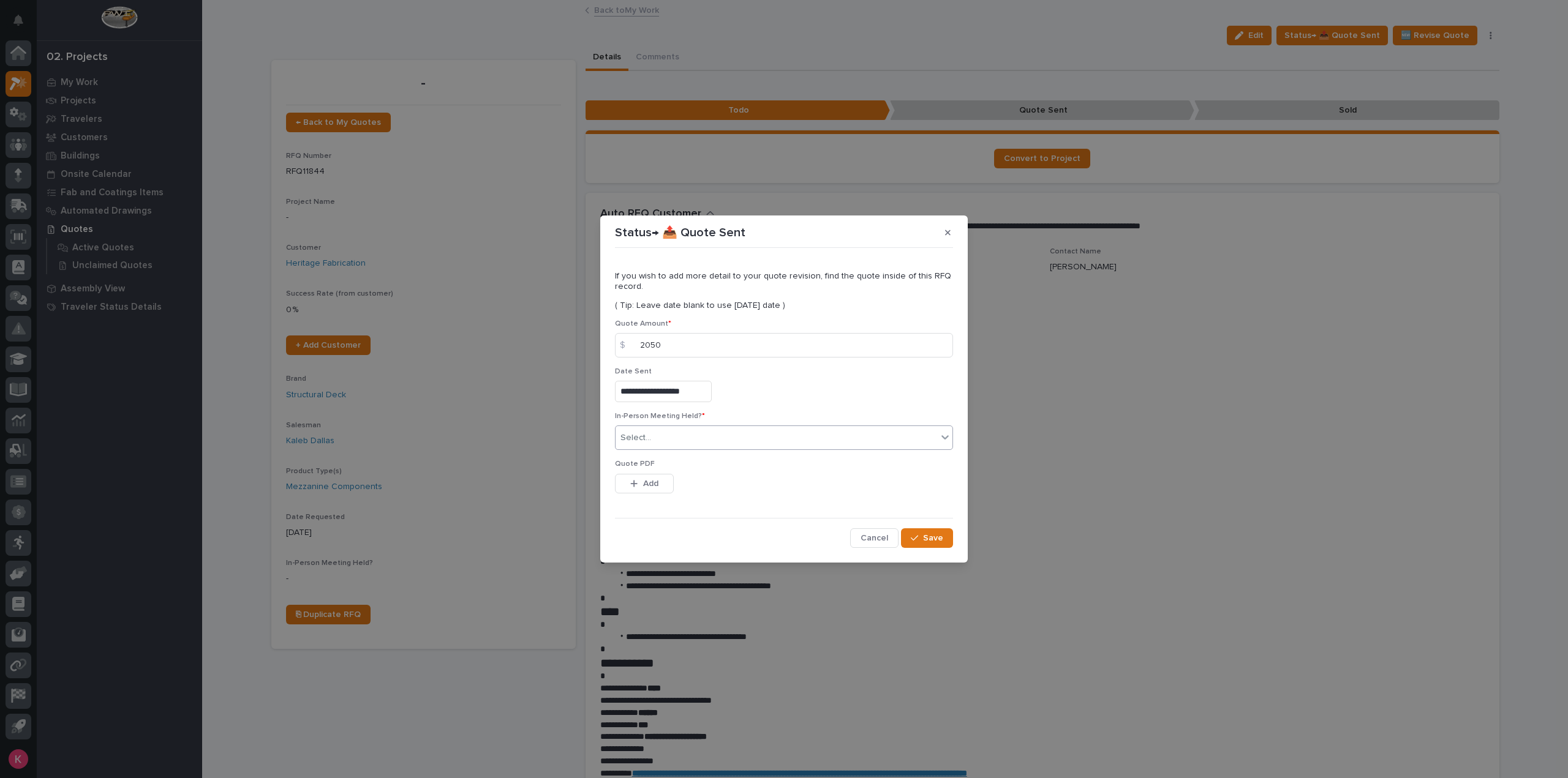
click at [696, 425] on div "Select..." at bounding box center [783, 437] width 338 height 24
click at [671, 487] on div "No" at bounding box center [783, 482] width 337 height 21
drag, startPoint x: 666, startPoint y: 490, endPoint x: 674, endPoint y: 490, distance: 8.0
click at [667, 490] on button "Add" at bounding box center [643, 484] width 58 height 19
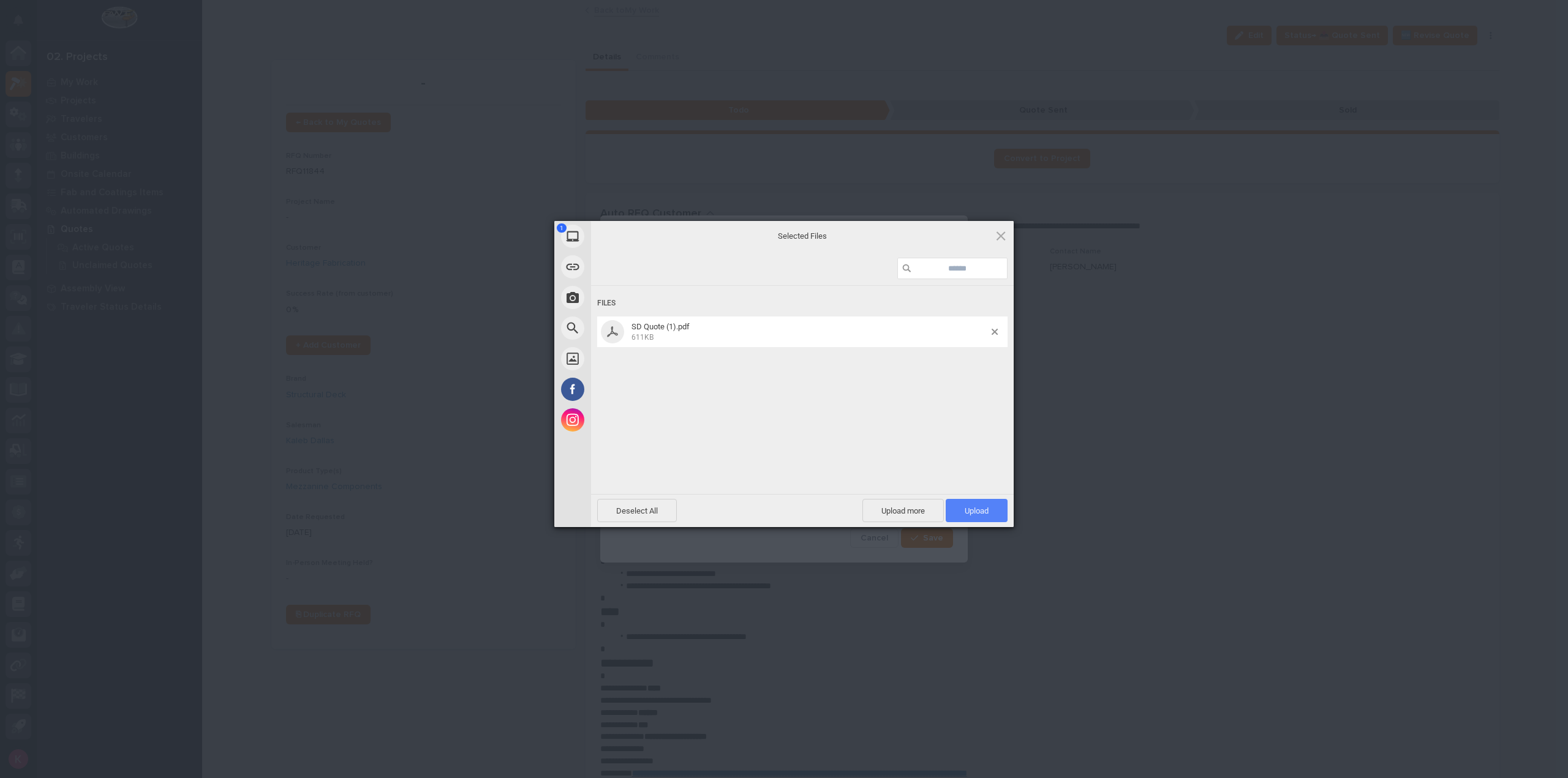
click at [1004, 514] on span "Upload 1" at bounding box center [976, 510] width 62 height 23
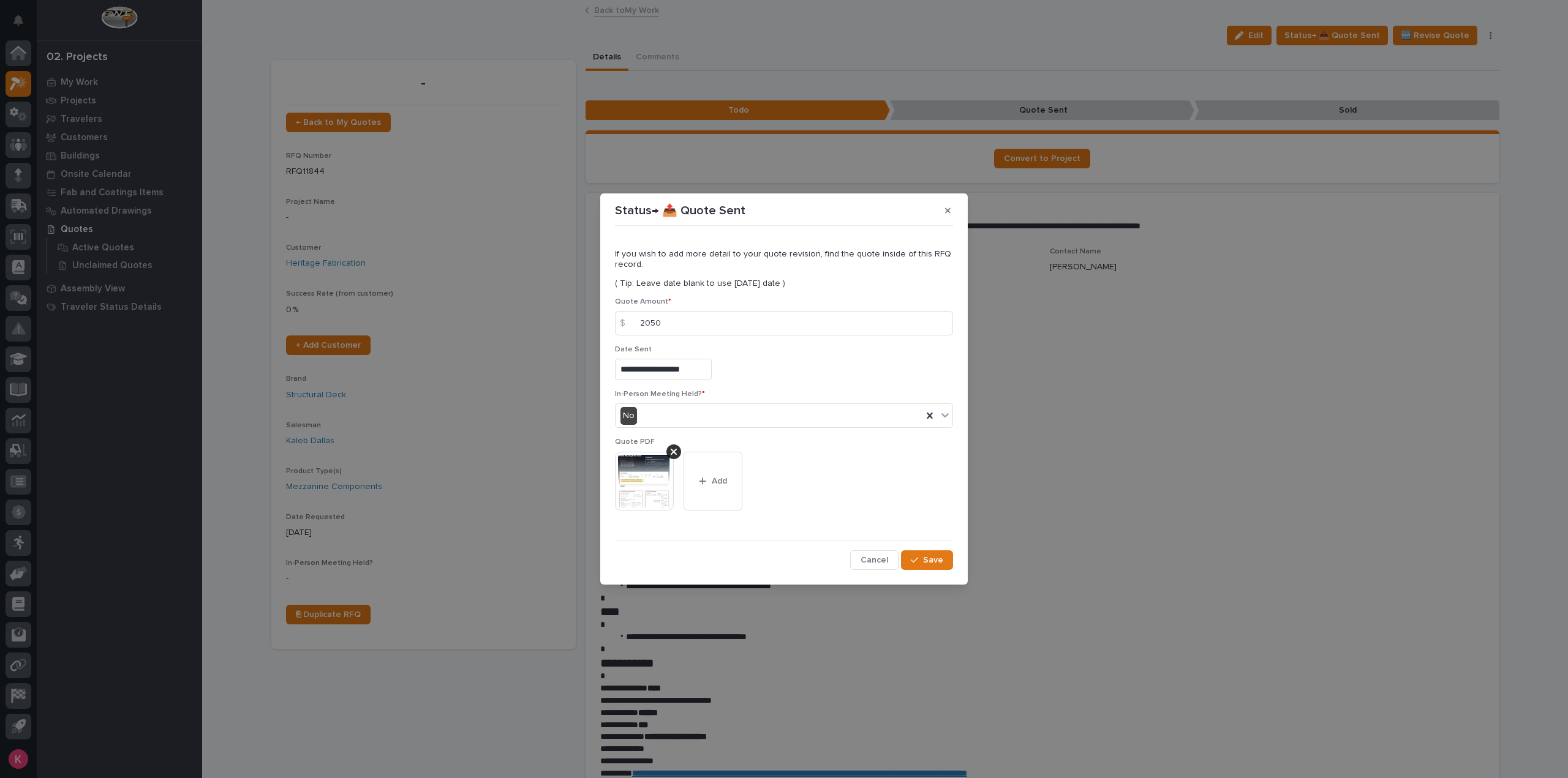
click at [945, 566] on button "Save" at bounding box center [927, 560] width 52 height 19
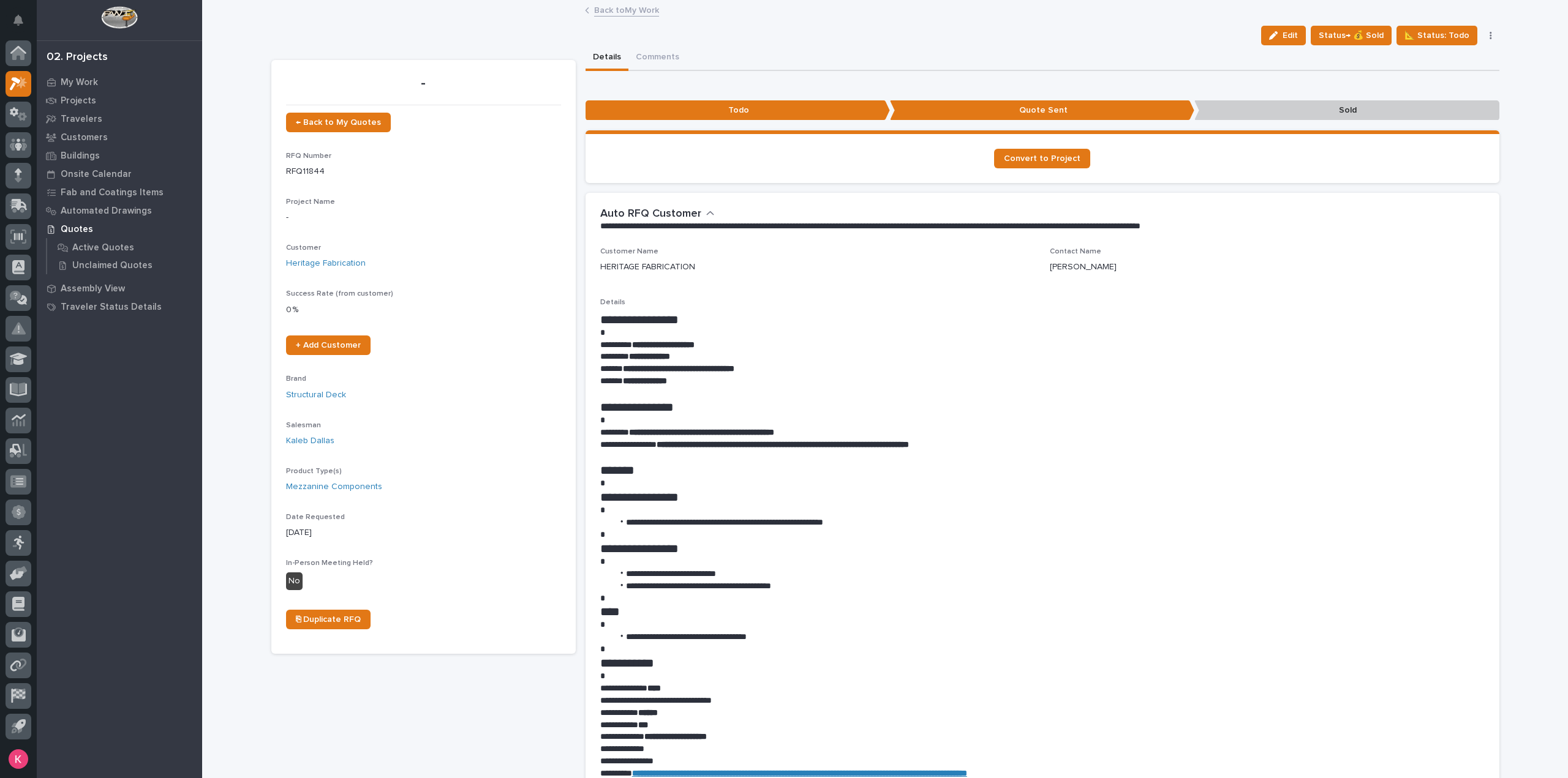
click at [646, 12] on link "Back to My Work" at bounding box center [626, 9] width 65 height 14
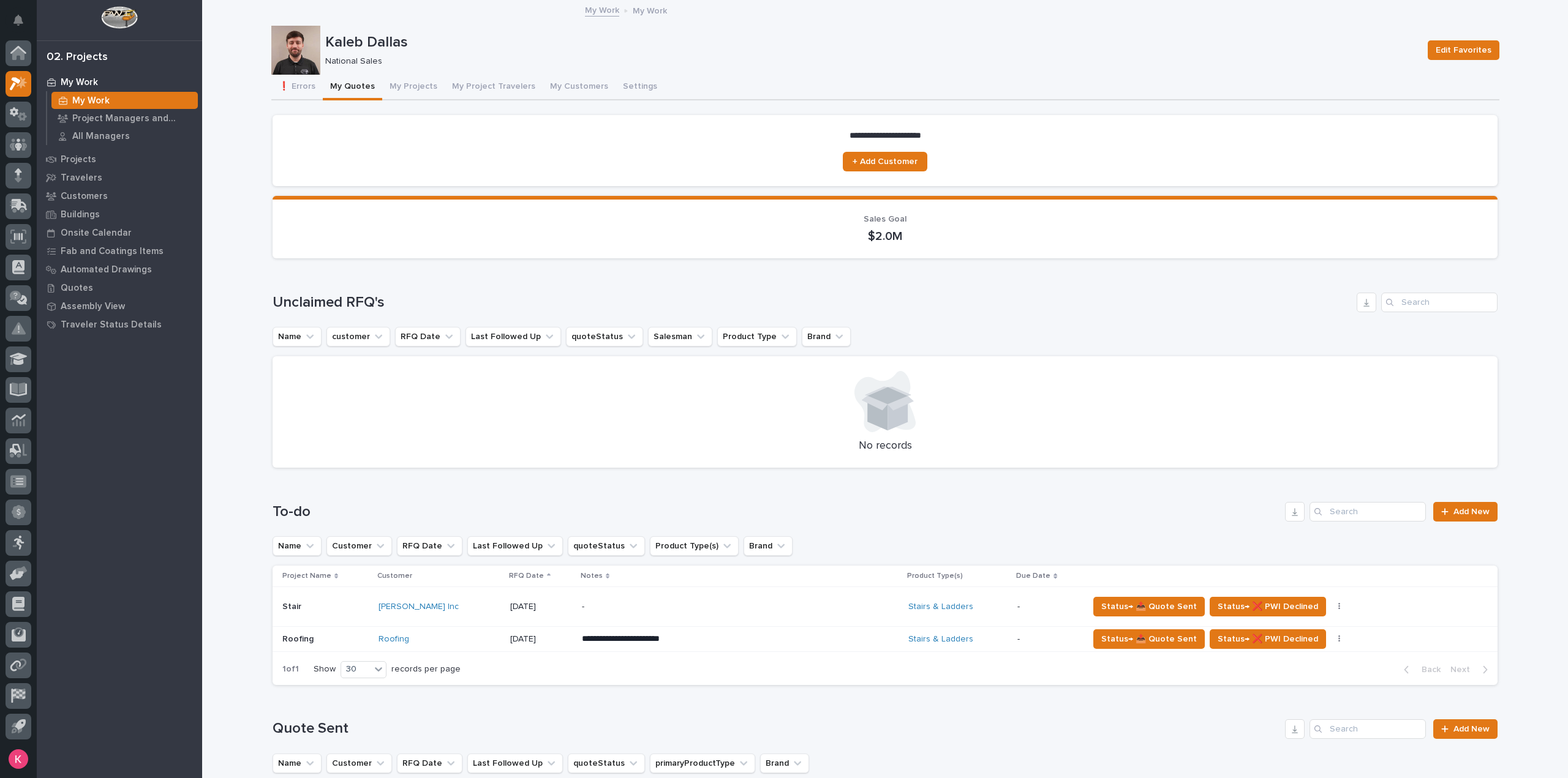
click at [598, 498] on div "**********" at bounding box center [885, 586] width 1225 height 217
click at [600, 496] on div "**********" at bounding box center [885, 586] width 1225 height 217
click at [600, 495] on div "**********" at bounding box center [885, 586] width 1225 height 217
click at [600, 495] on div "**********" at bounding box center [885, 586] width 1225 height 217
click at [600, 494] on div "**********" at bounding box center [885, 586] width 1225 height 217
